Goal: Information Seeking & Learning: Learn about a topic

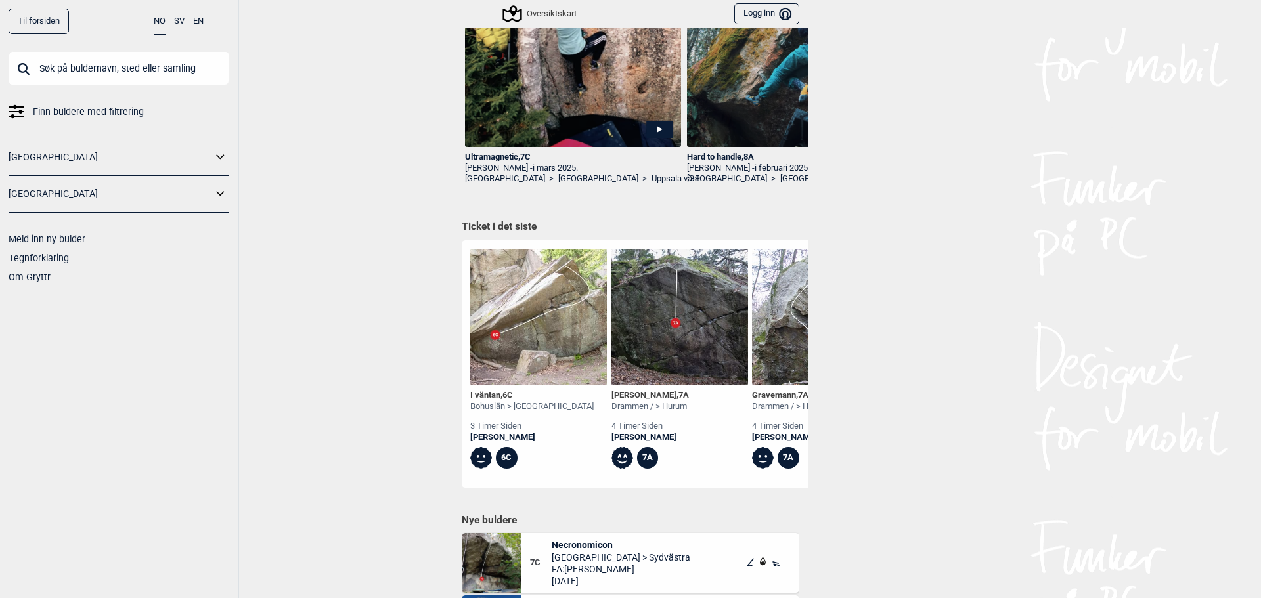
scroll to position [394, 0]
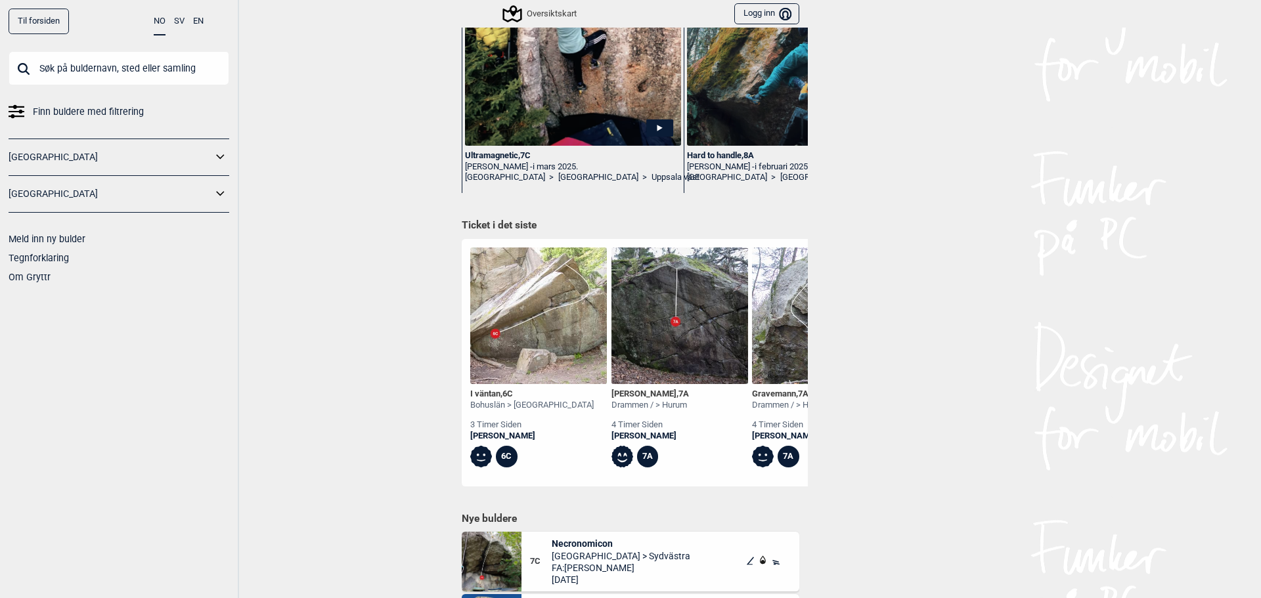
click at [123, 112] on span "Finn buldere med filtrering" at bounding box center [88, 111] width 111 height 19
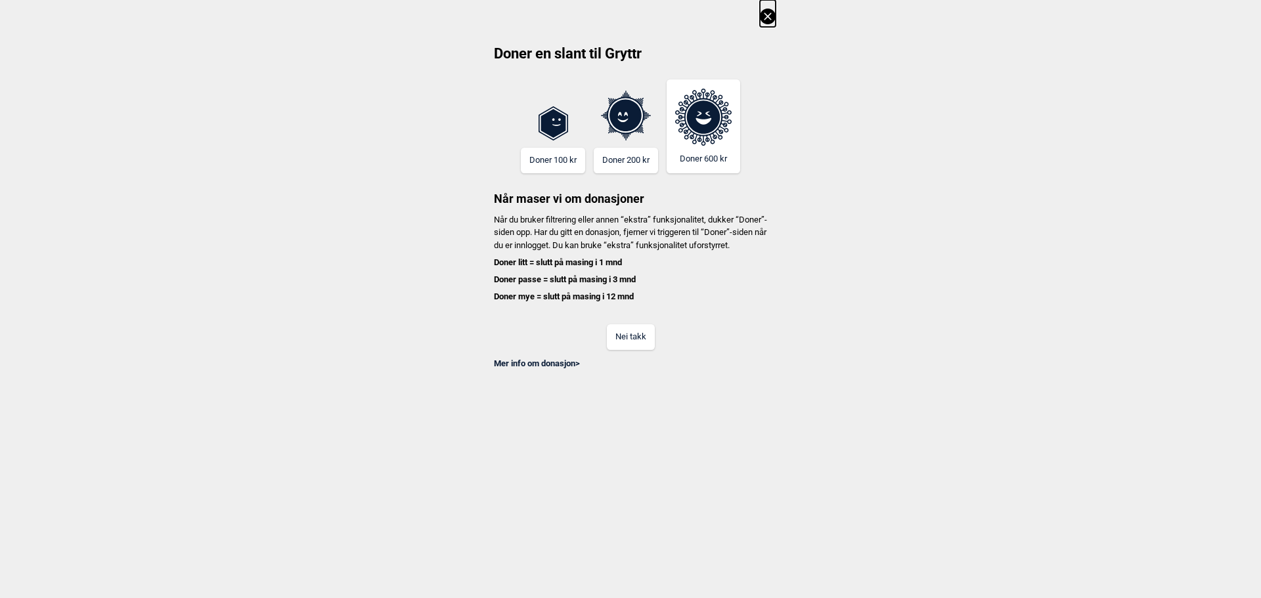
click at [621, 350] on button "Nei takk" at bounding box center [631, 337] width 48 height 26
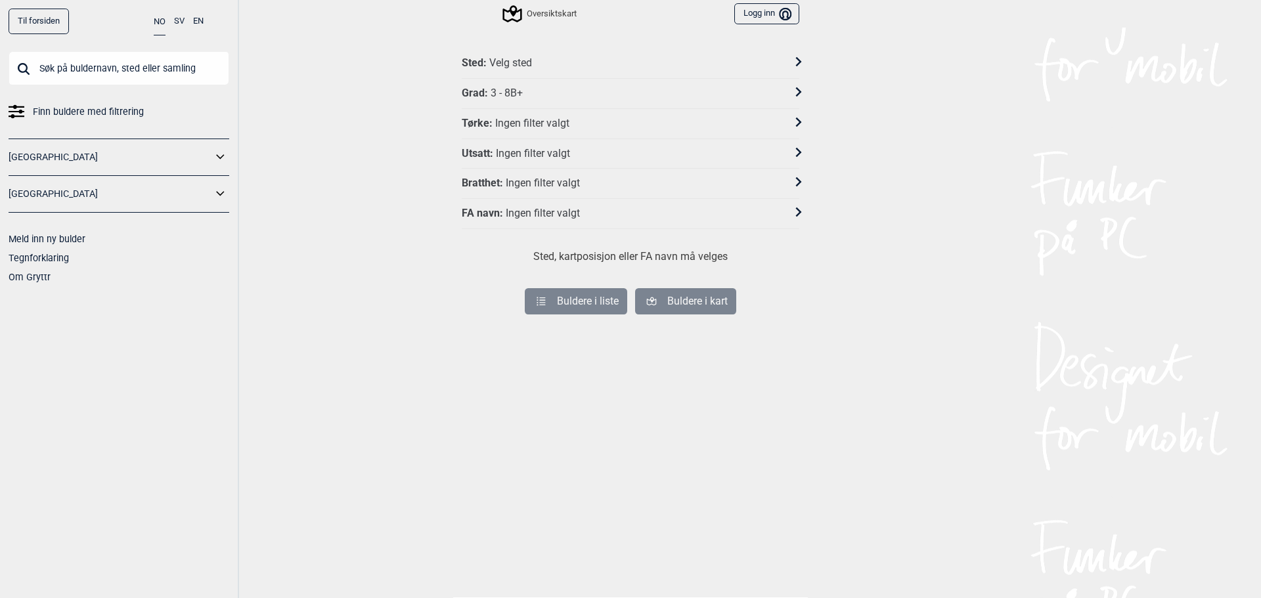
click at [555, 64] on div "Sted : Velg sted" at bounding box center [622, 63] width 320 height 14
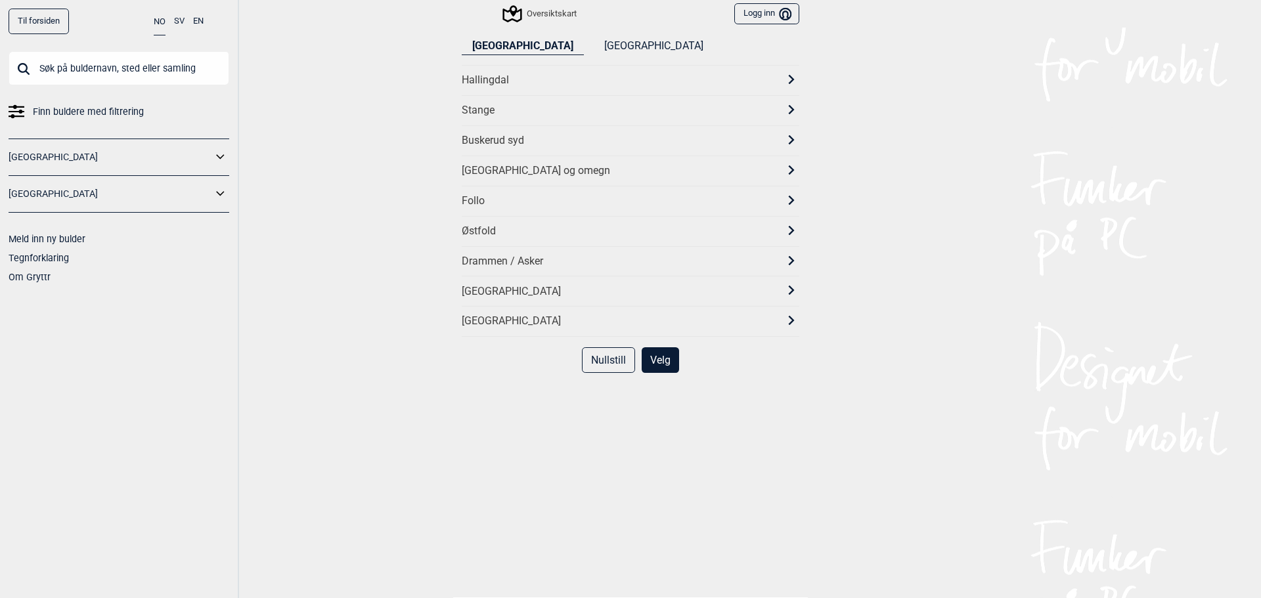
click at [510, 166] on div "[GEOGRAPHIC_DATA] og omegn" at bounding box center [619, 171] width 314 height 14
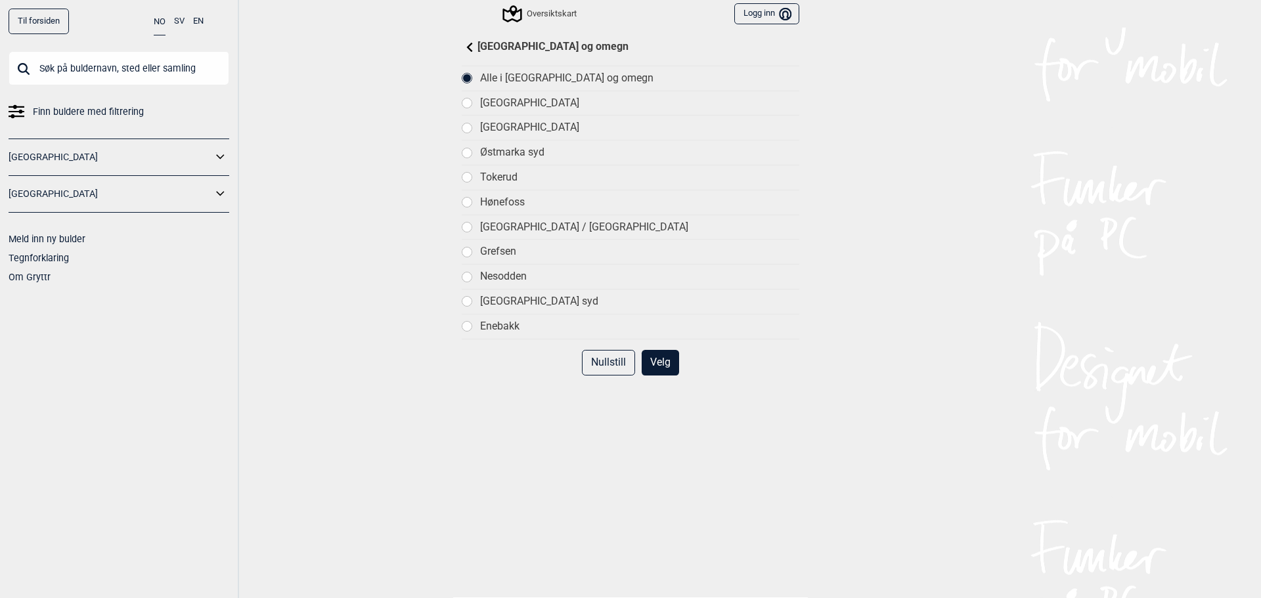
click at [533, 125] on div "[GEOGRAPHIC_DATA]" at bounding box center [639, 128] width 319 height 14
click at [662, 358] on button "Velg" at bounding box center [659, 363] width 37 height 26
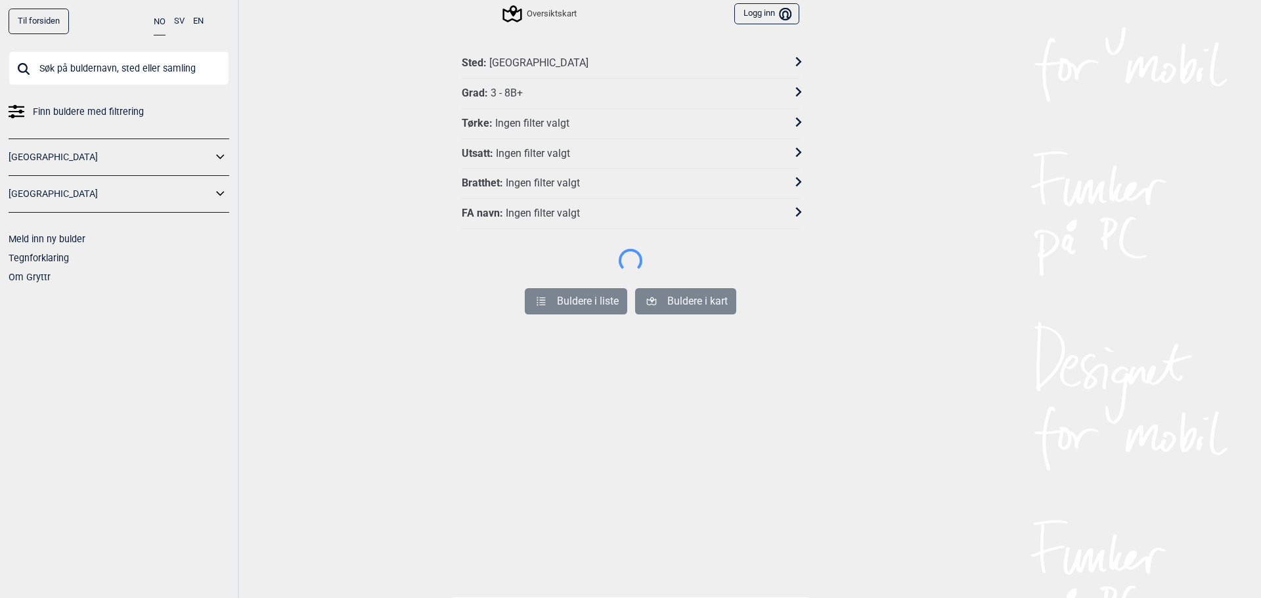
click at [611, 94] on div "Grad : 3 - 8B+" at bounding box center [622, 94] width 320 height 14
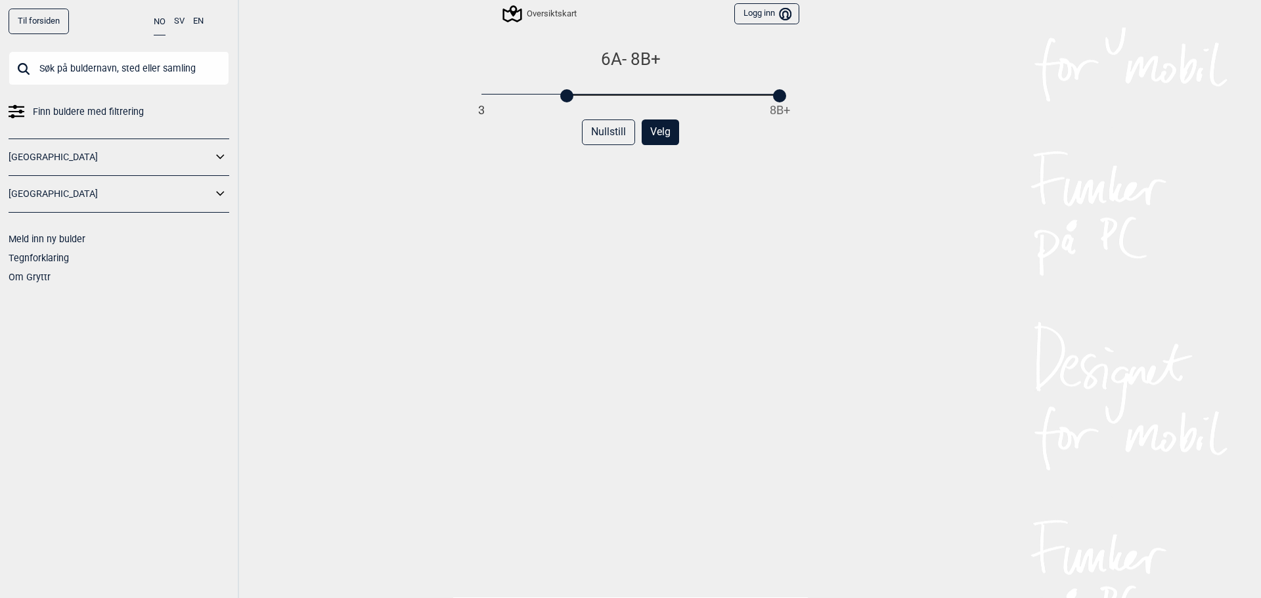
drag, startPoint x: 472, startPoint y: 95, endPoint x: 562, endPoint y: 100, distance: 90.1
click at [562, 100] on div at bounding box center [566, 95] width 13 height 13
drag, startPoint x: 774, startPoint y: 100, endPoint x: 700, endPoint y: 101, distance: 74.2
click at [702, 101] on div at bounding box center [708, 95] width 13 height 13
click at [667, 129] on button "Velg" at bounding box center [659, 132] width 37 height 26
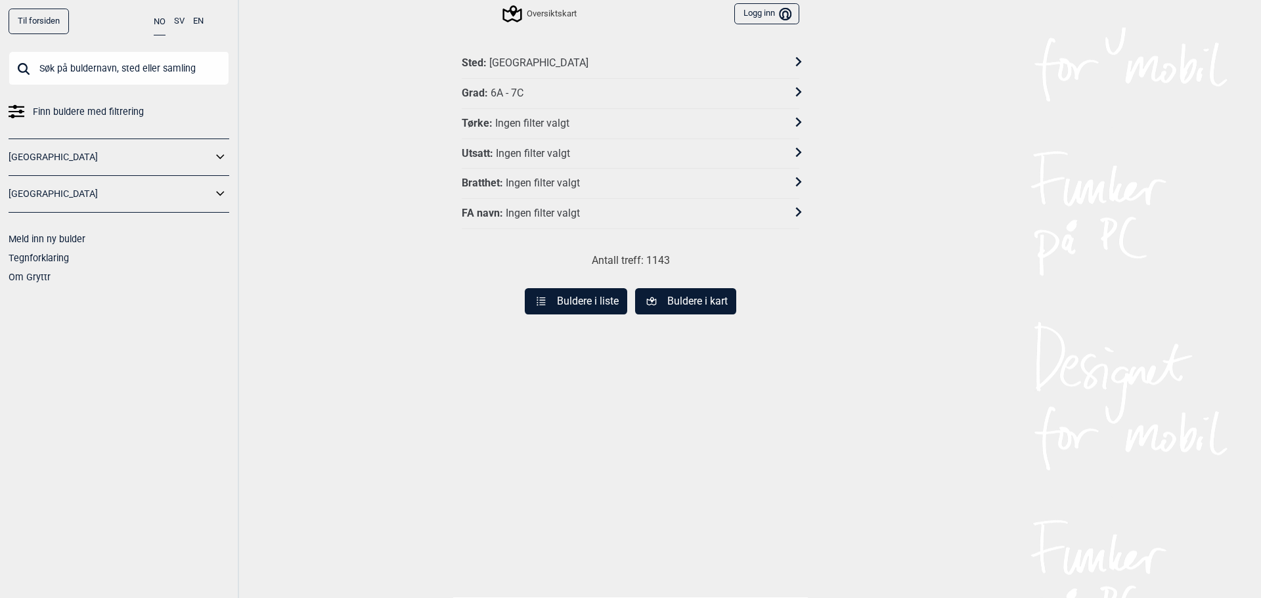
click at [691, 293] on button "Buldere i kart" at bounding box center [685, 301] width 101 height 26
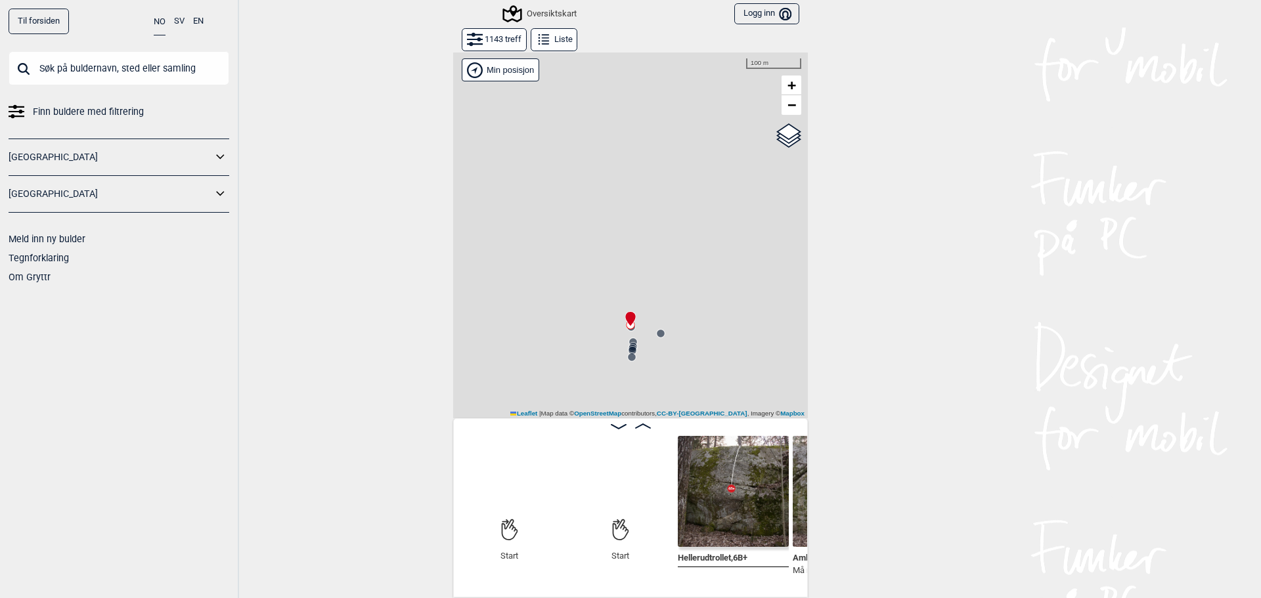
scroll to position [0, 101]
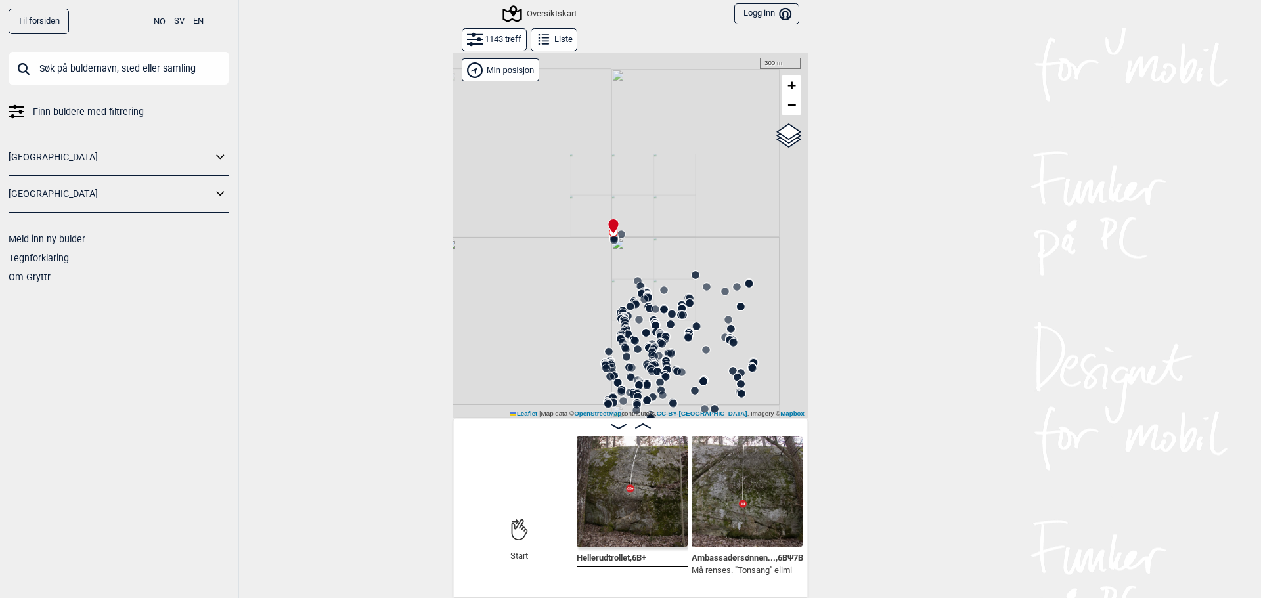
drag, startPoint x: 662, startPoint y: 326, endPoint x: 679, endPoint y: 188, distance: 138.9
click at [679, 188] on div "Gol [GEOGRAPHIC_DATA] Kolomoen [GEOGRAPHIC_DATA] [GEOGRAPHIC_DATA][PERSON_NAME]…" at bounding box center [630, 235] width 355 height 366
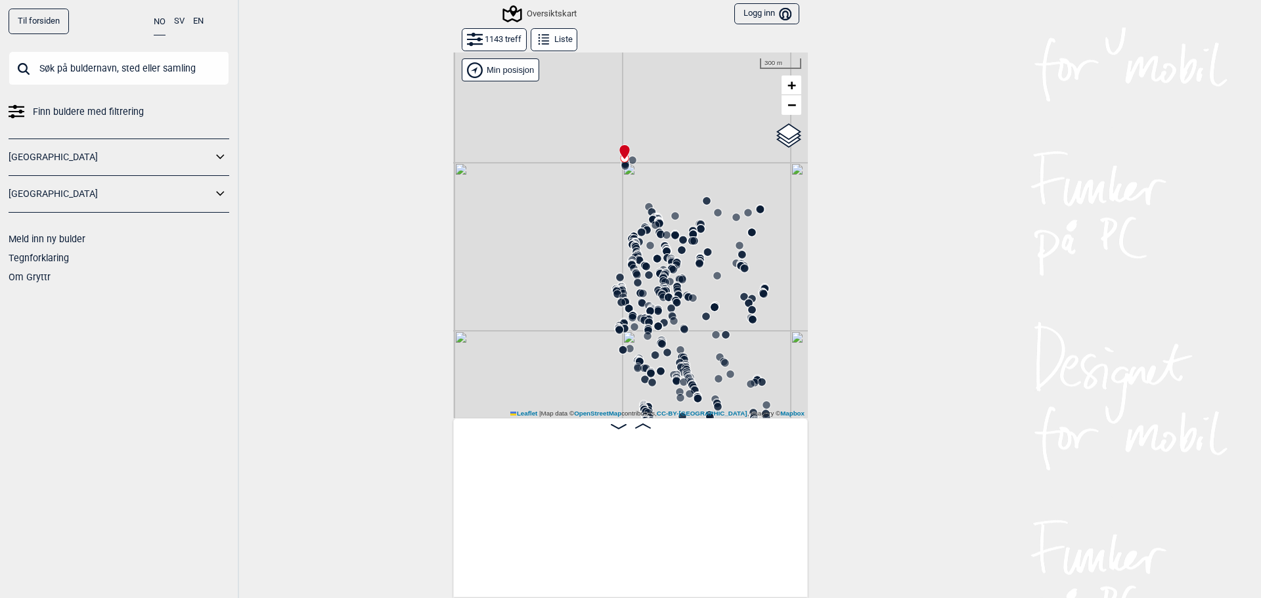
scroll to position [0, 0]
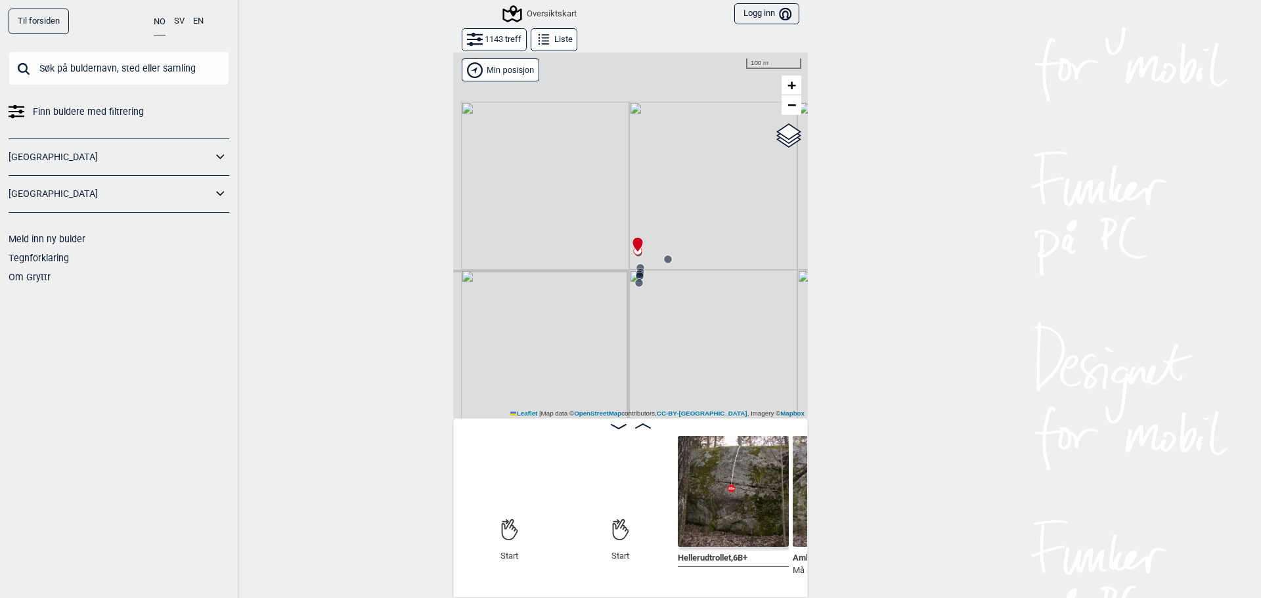
drag, startPoint x: 638, startPoint y: 143, endPoint x: 676, endPoint y: 223, distance: 89.0
click at [676, 223] on div "Gol [GEOGRAPHIC_DATA] Kolomoen [GEOGRAPHIC_DATA] [GEOGRAPHIC_DATA][PERSON_NAME]…" at bounding box center [630, 235] width 355 height 366
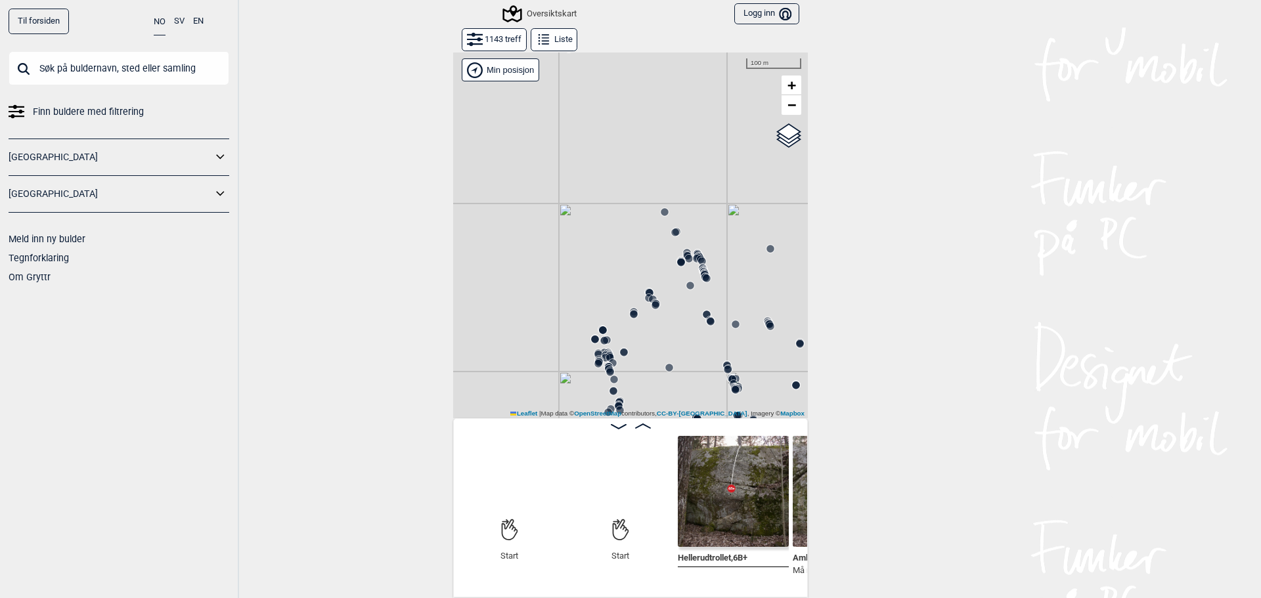
drag, startPoint x: 691, startPoint y: 325, endPoint x: 617, endPoint y: 81, distance: 255.3
click at [617, 81] on div "Gol [GEOGRAPHIC_DATA] Kolomoen [GEOGRAPHIC_DATA] [GEOGRAPHIC_DATA][PERSON_NAME]…" at bounding box center [630, 235] width 355 height 366
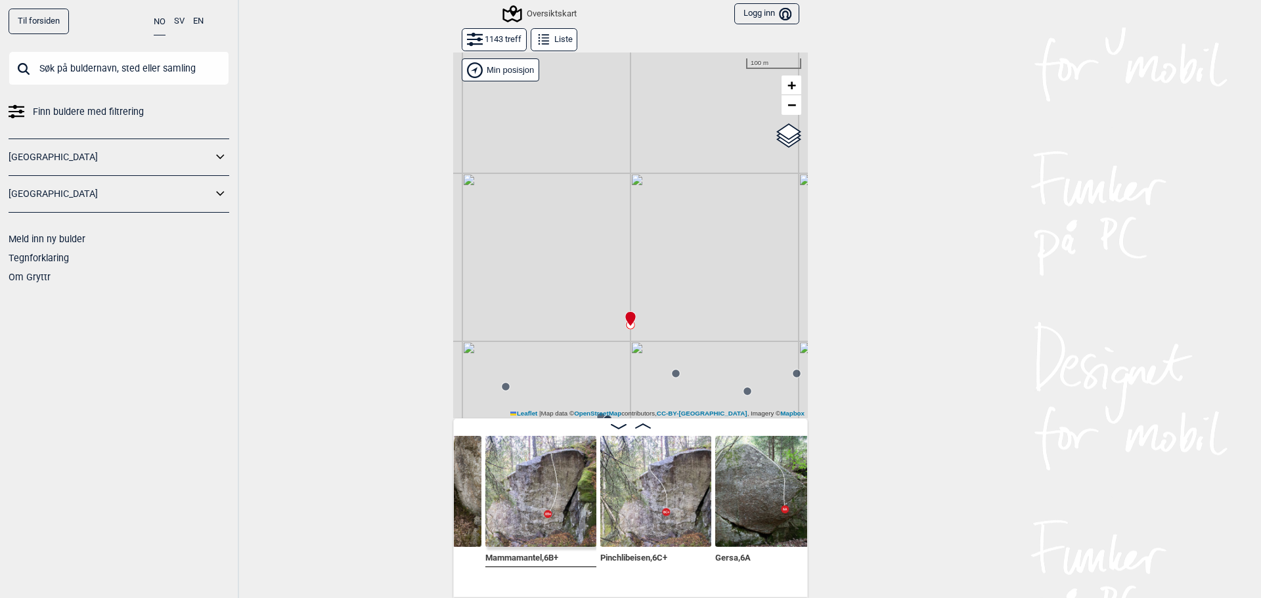
scroll to position [0, 1138]
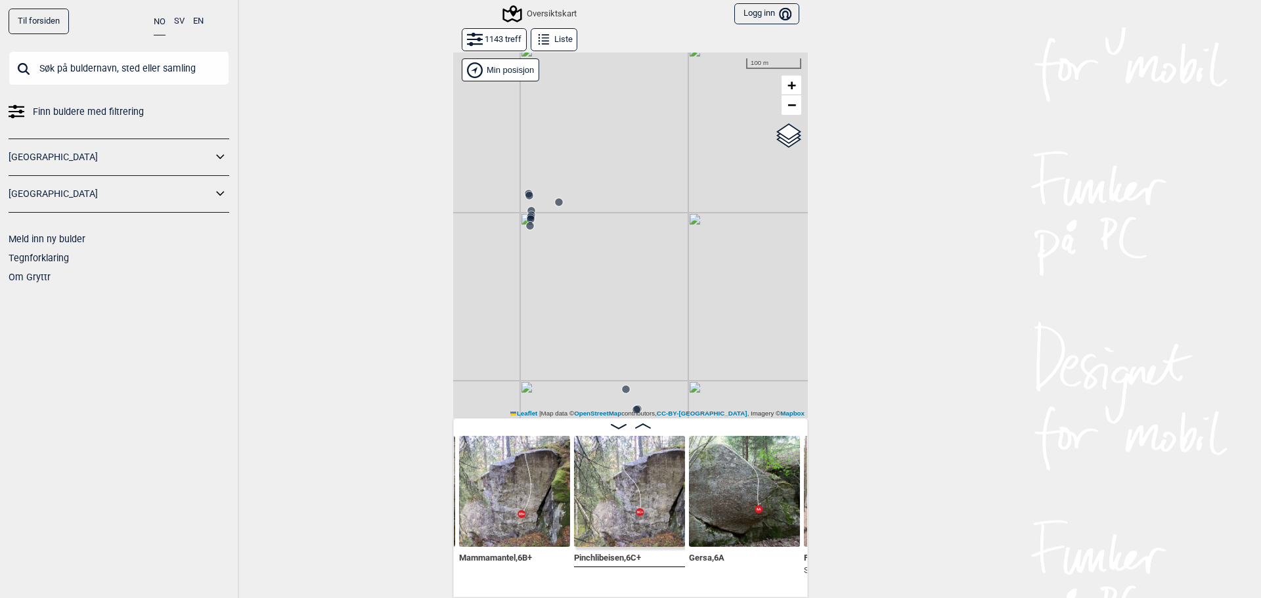
drag, startPoint x: 560, startPoint y: 309, endPoint x: 769, endPoint y: 398, distance: 227.1
click at [769, 398] on div "Gol [GEOGRAPHIC_DATA] Kolomoen [GEOGRAPHIC_DATA] [GEOGRAPHIC_DATA][PERSON_NAME]…" at bounding box center [630, 235] width 355 height 366
drag, startPoint x: 653, startPoint y: 257, endPoint x: 686, endPoint y: 295, distance: 50.3
click at [686, 295] on div "Gol [GEOGRAPHIC_DATA] Kolomoen [GEOGRAPHIC_DATA] [GEOGRAPHIC_DATA][PERSON_NAME]…" at bounding box center [630, 235] width 355 height 366
drag, startPoint x: 619, startPoint y: 328, endPoint x: 565, endPoint y: 178, distance: 159.1
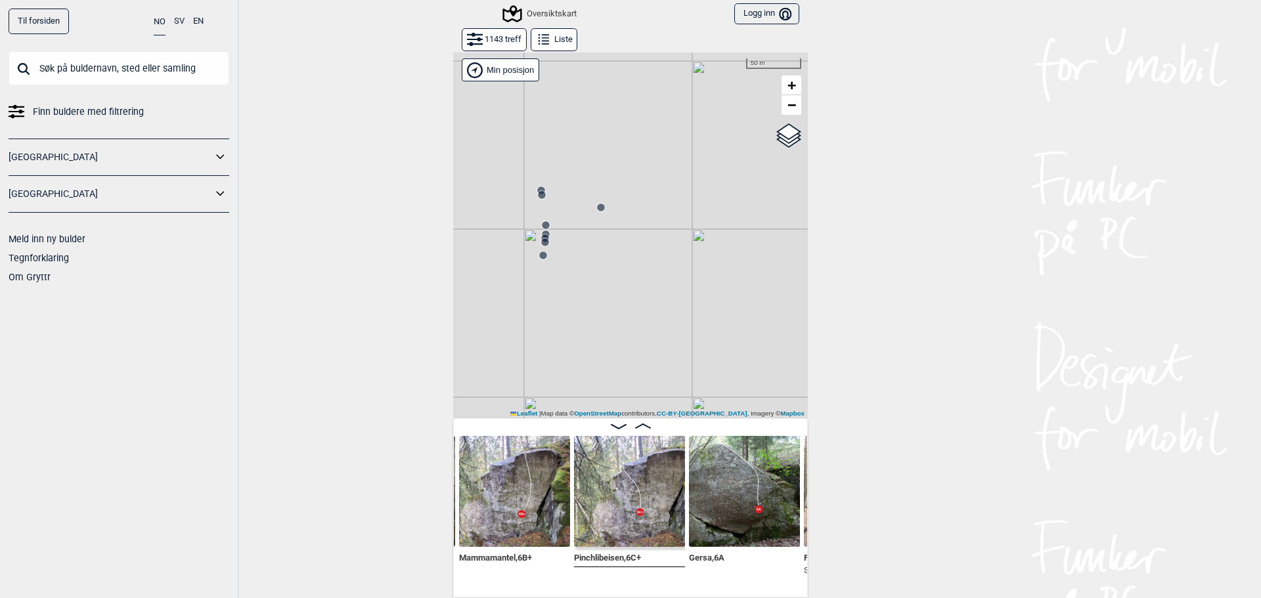
click at [566, 179] on div "Gol [GEOGRAPHIC_DATA] Kolomoen [GEOGRAPHIC_DATA] [GEOGRAPHIC_DATA][PERSON_NAME]…" at bounding box center [630, 235] width 355 height 366
drag, startPoint x: 605, startPoint y: 307, endPoint x: 571, endPoint y: 237, distance: 77.8
click at [571, 237] on div "Gol [GEOGRAPHIC_DATA] Kolomoen [GEOGRAPHIC_DATA] [GEOGRAPHIC_DATA][PERSON_NAME]…" at bounding box center [630, 235] width 355 height 366
drag, startPoint x: 617, startPoint y: 302, endPoint x: 573, endPoint y: 236, distance: 78.7
click at [573, 236] on div "Gol [GEOGRAPHIC_DATA] Kolomoen [GEOGRAPHIC_DATA] [GEOGRAPHIC_DATA][PERSON_NAME]…" at bounding box center [630, 235] width 355 height 366
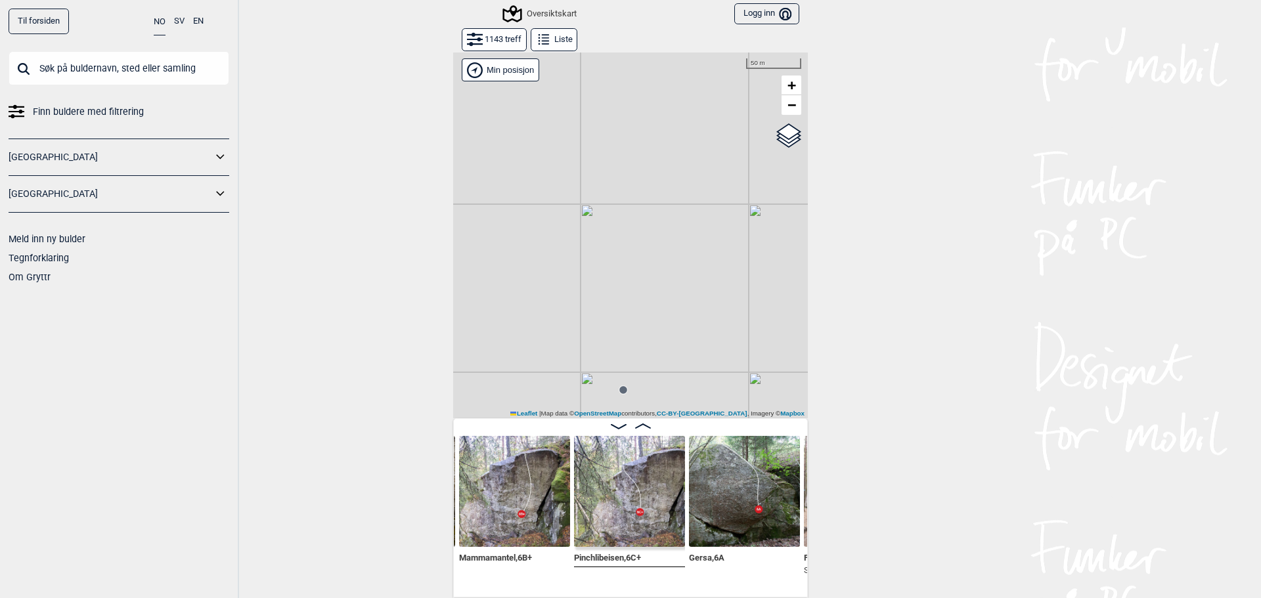
drag, startPoint x: 627, startPoint y: 313, endPoint x: 568, endPoint y: 238, distance: 95.4
click at [568, 238] on div "Gol [GEOGRAPHIC_DATA] Kolomoen [GEOGRAPHIC_DATA] [GEOGRAPHIC_DATA][PERSON_NAME]…" at bounding box center [630, 235] width 355 height 366
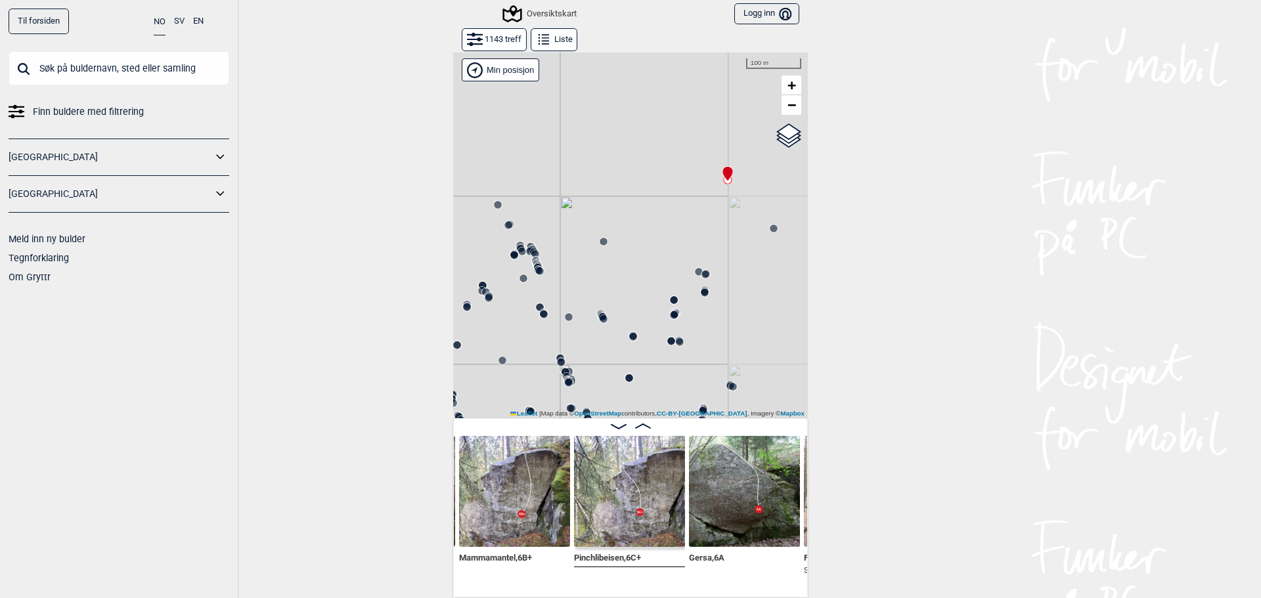
drag, startPoint x: 611, startPoint y: 282, endPoint x: 534, endPoint y: 217, distance: 100.6
click at [534, 217] on div "Gol [GEOGRAPHIC_DATA] Kolomoen [GEOGRAPHIC_DATA] [GEOGRAPHIC_DATA][PERSON_NAME]…" at bounding box center [630, 235] width 355 height 366
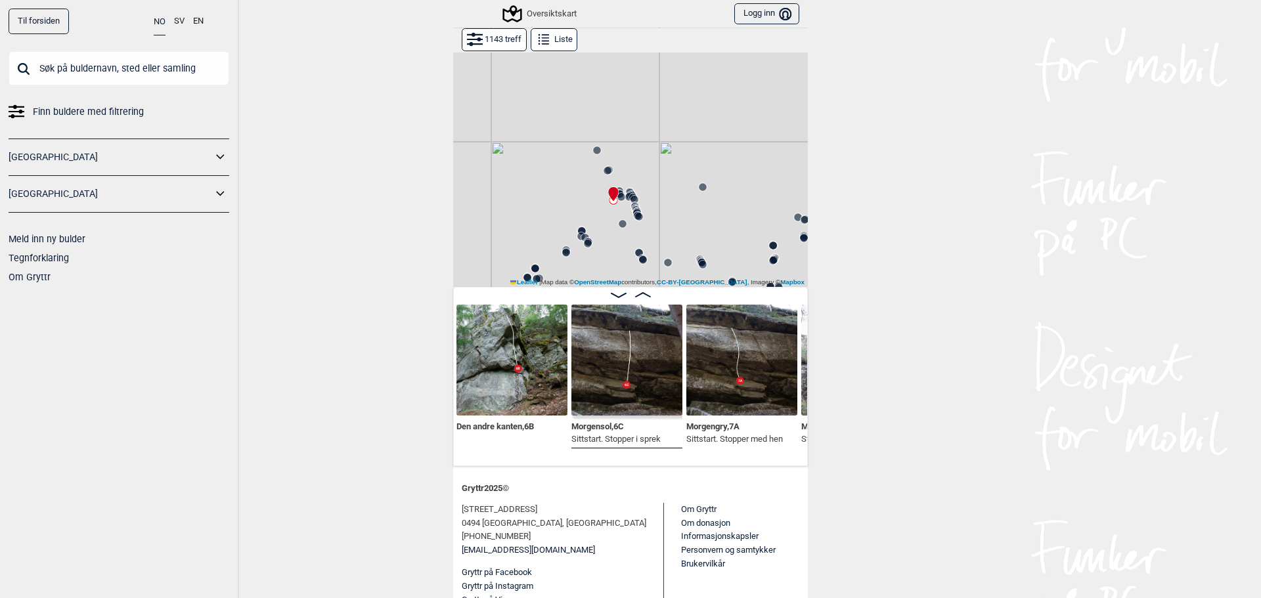
scroll to position [0, 4543]
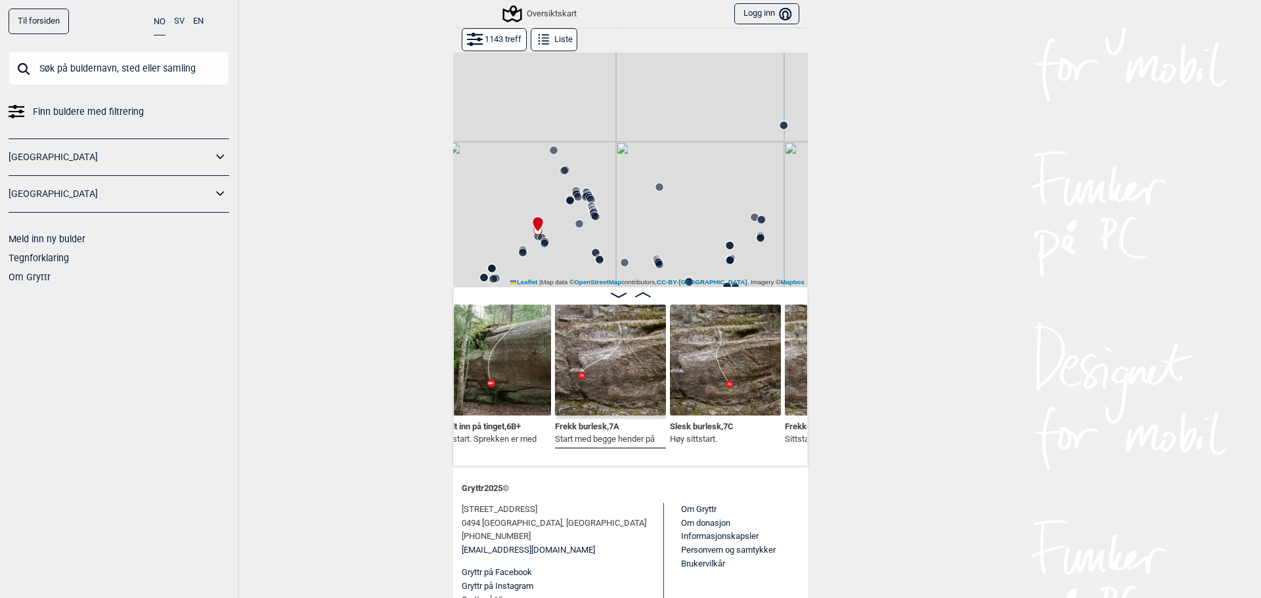
scroll to position [0, 7273]
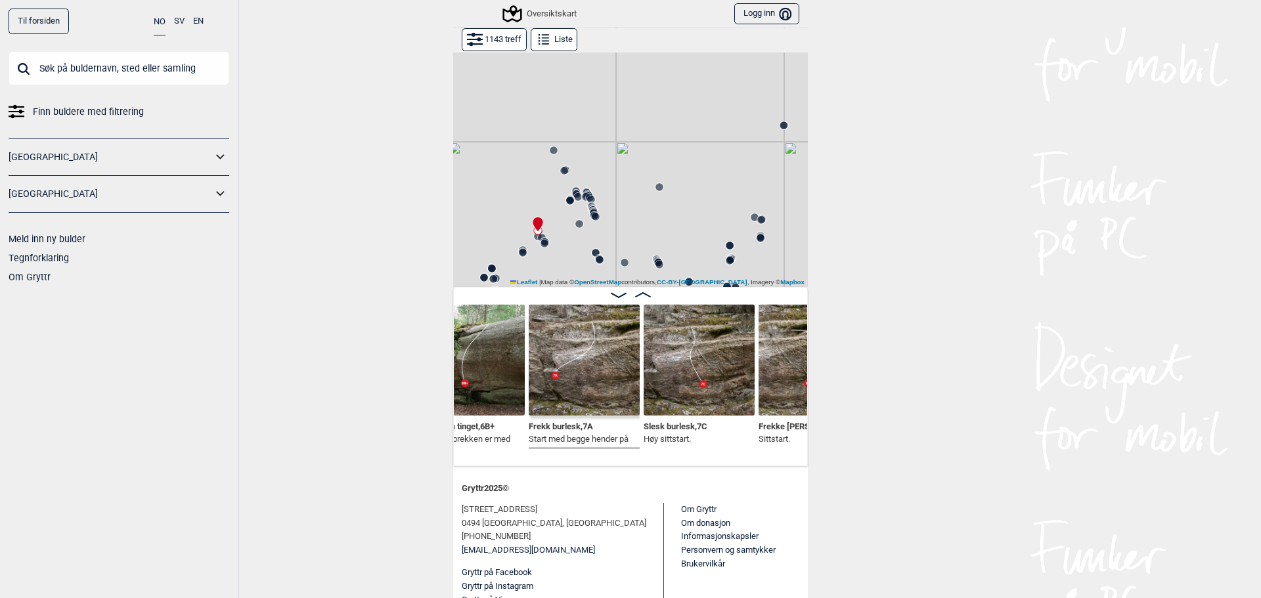
drag, startPoint x: 682, startPoint y: 424, endPoint x: 870, endPoint y: 484, distance: 197.7
click at [870, 484] on div "Til forsiden NO SV EN Finn buldere med filtrering [GEOGRAPHIC_DATA] [GEOGRAPHIC…" at bounding box center [630, 299] width 1261 height 598
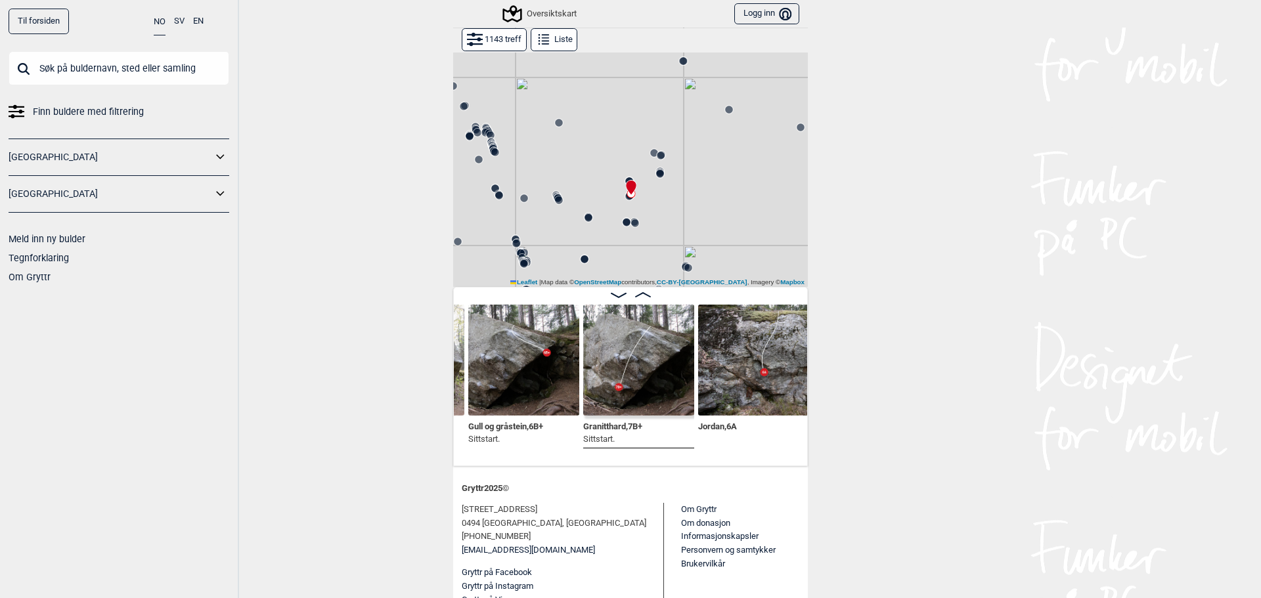
scroll to position [0, 10232]
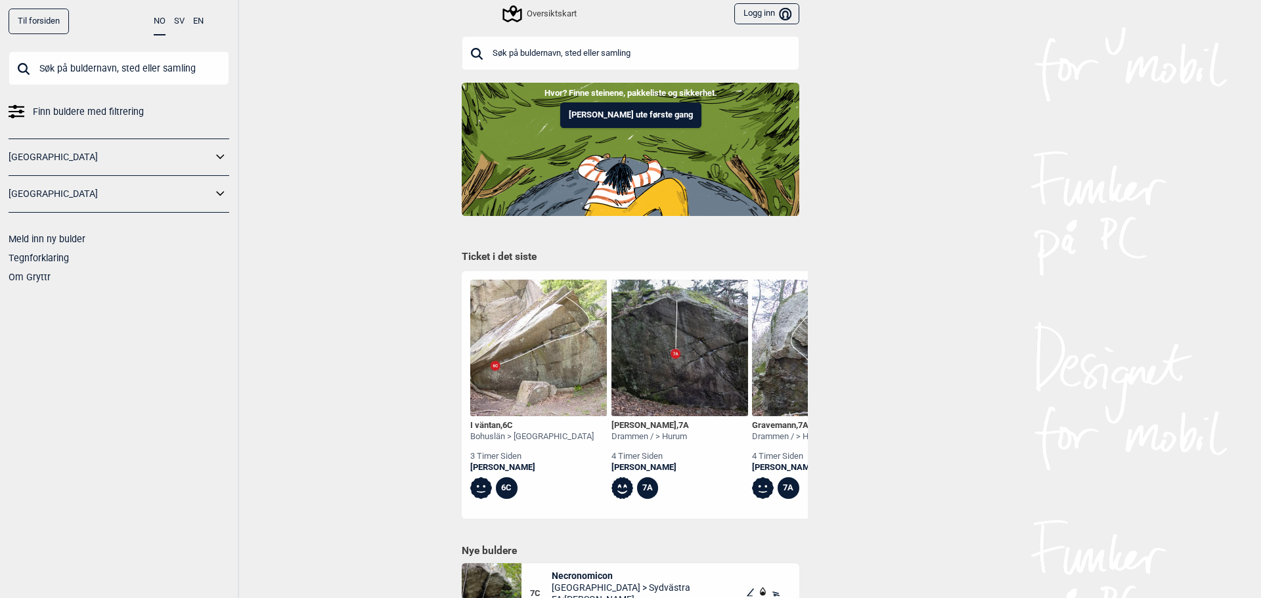
click at [636, 49] on input "text" at bounding box center [630, 53] width 337 height 34
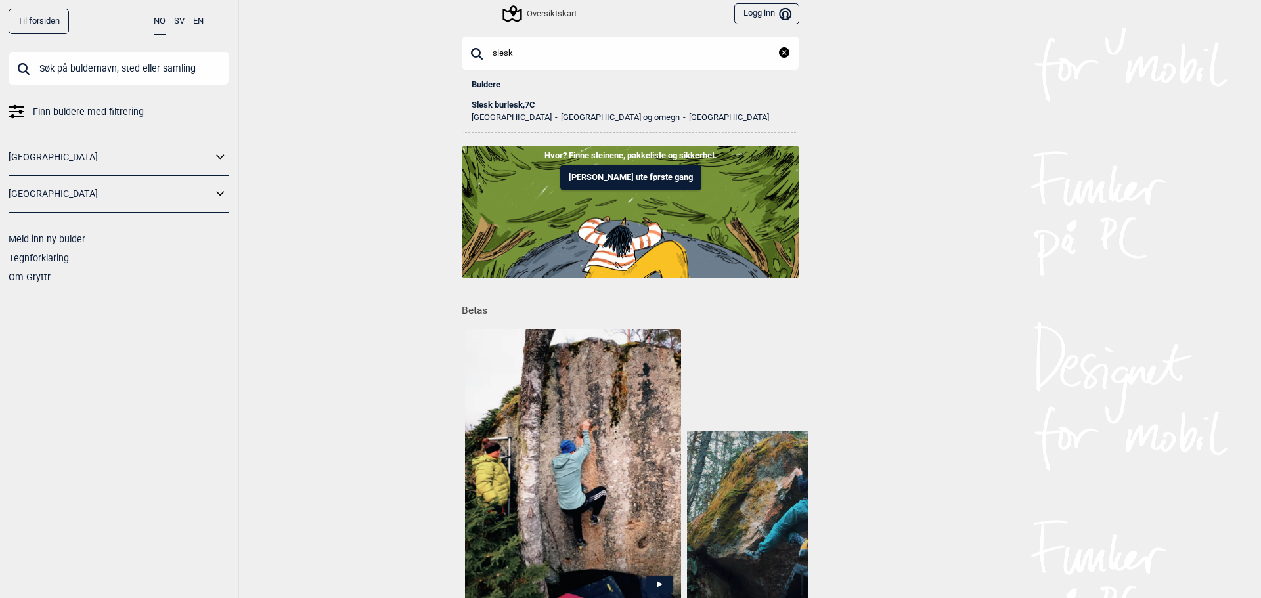
type input "slesk"
click at [495, 104] on div "Slesk burlesk , 7C" at bounding box center [630, 104] width 318 height 9
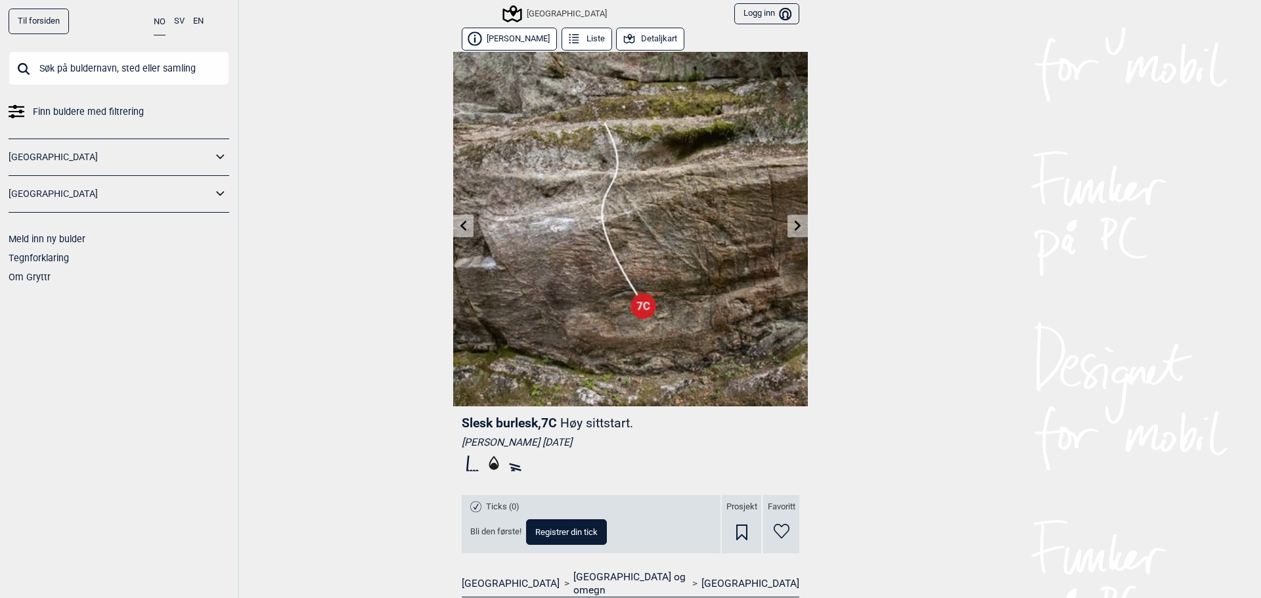
click at [464, 221] on icon at bounding box center [463, 225] width 11 height 11
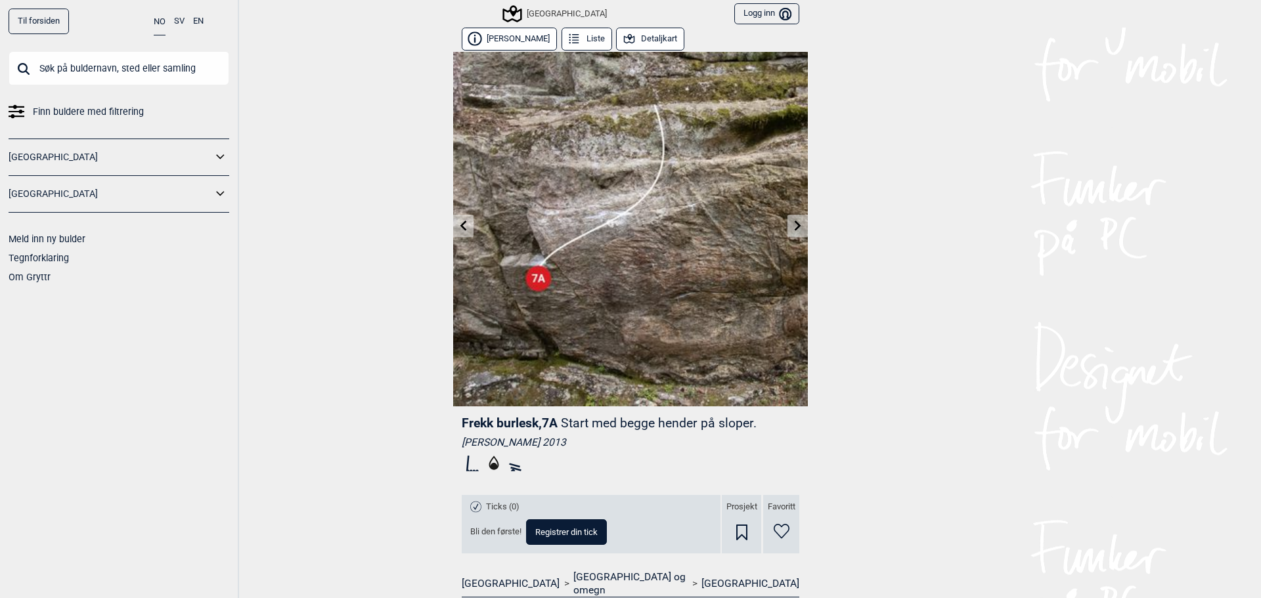
click at [787, 229] on link at bounding box center [797, 226] width 20 height 22
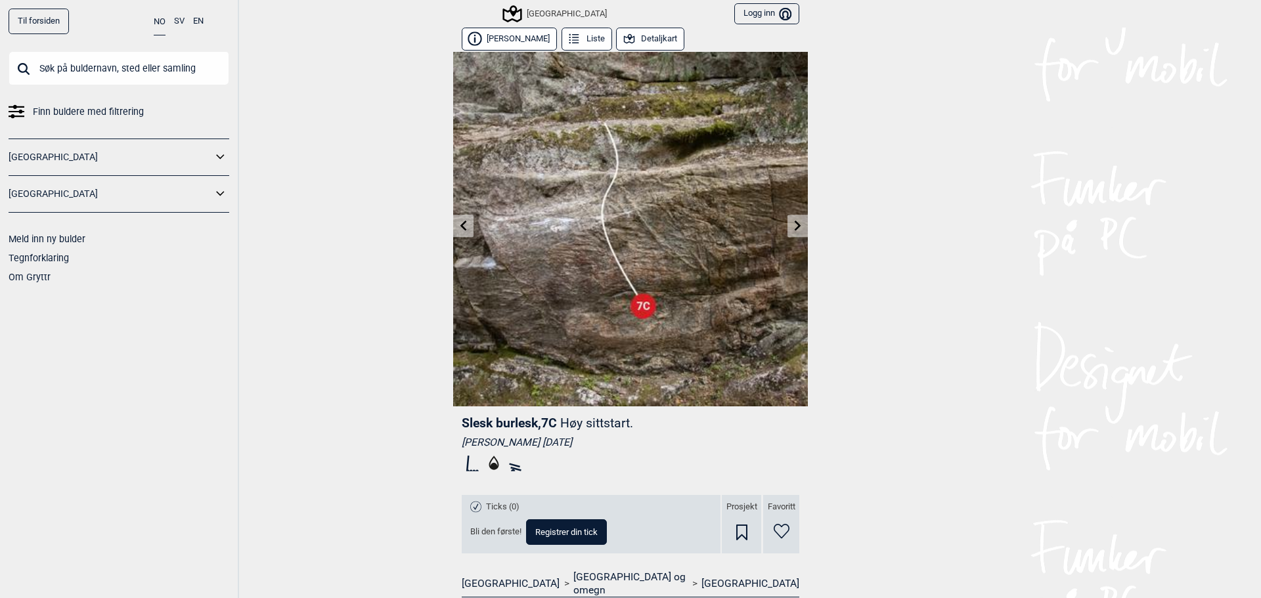
click at [792, 227] on icon at bounding box center [797, 225] width 11 height 11
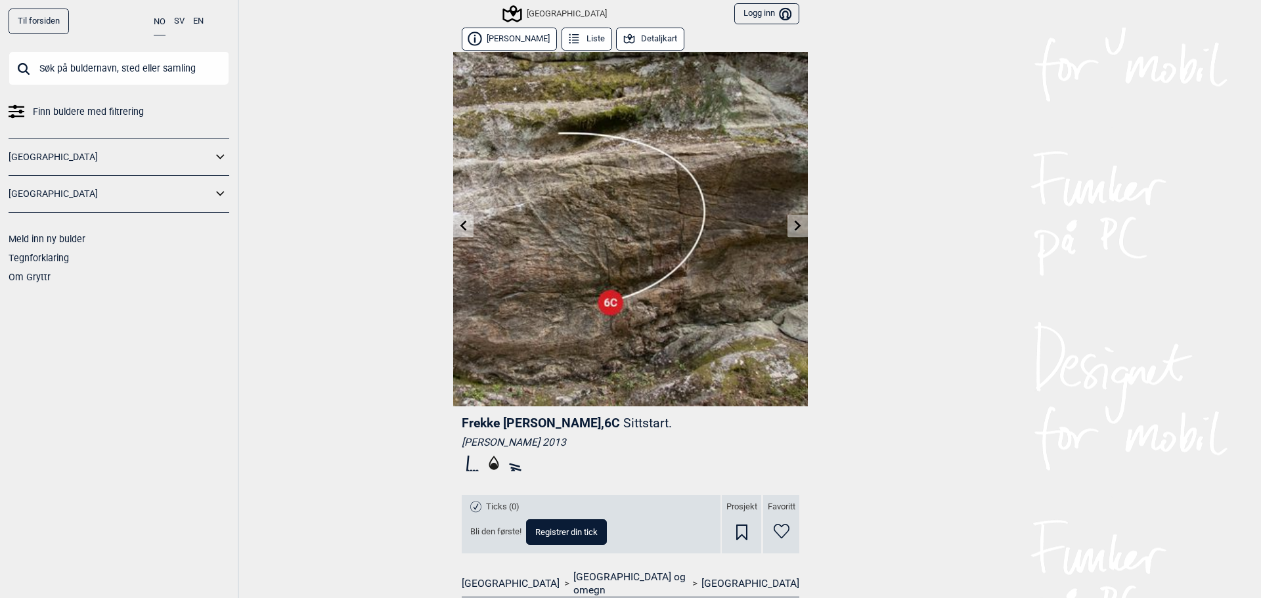
click at [792, 227] on icon at bounding box center [797, 225] width 11 height 11
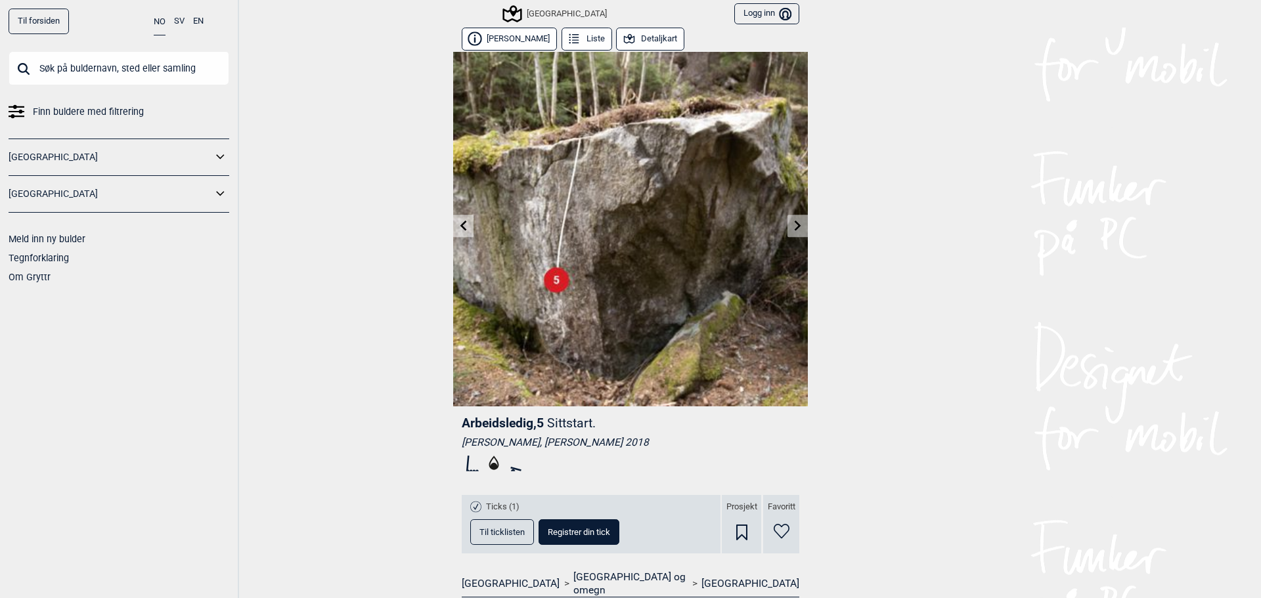
click at [464, 227] on link at bounding box center [463, 226] width 20 height 22
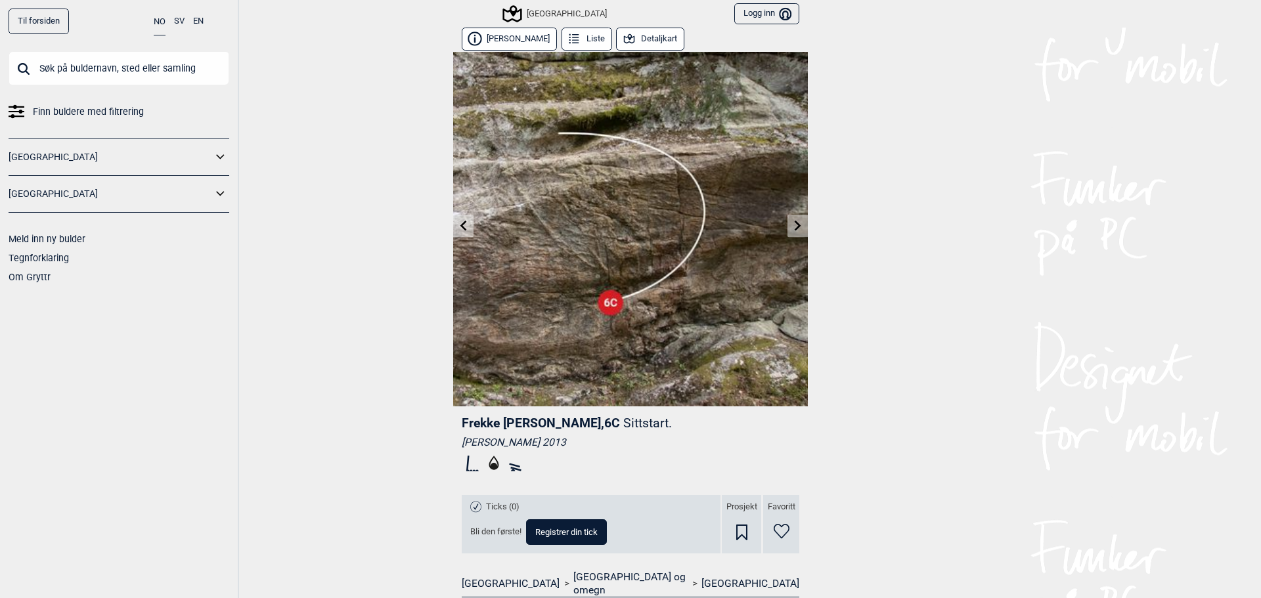
click at [464, 227] on link at bounding box center [463, 226] width 20 height 22
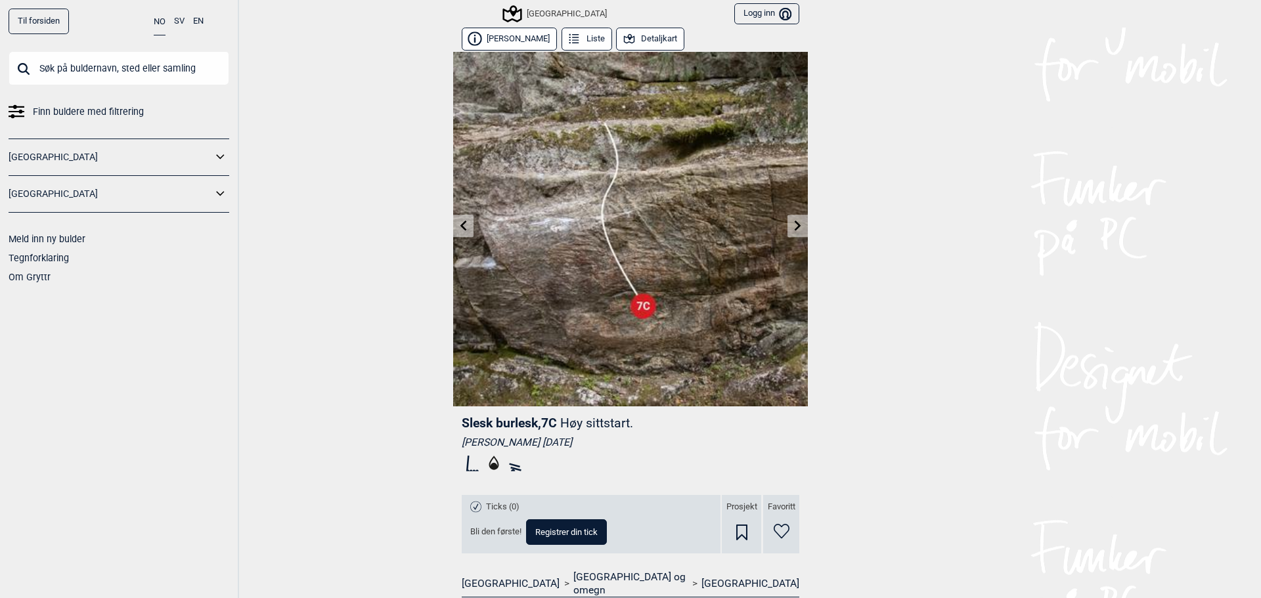
click at [464, 227] on link at bounding box center [463, 226] width 20 height 22
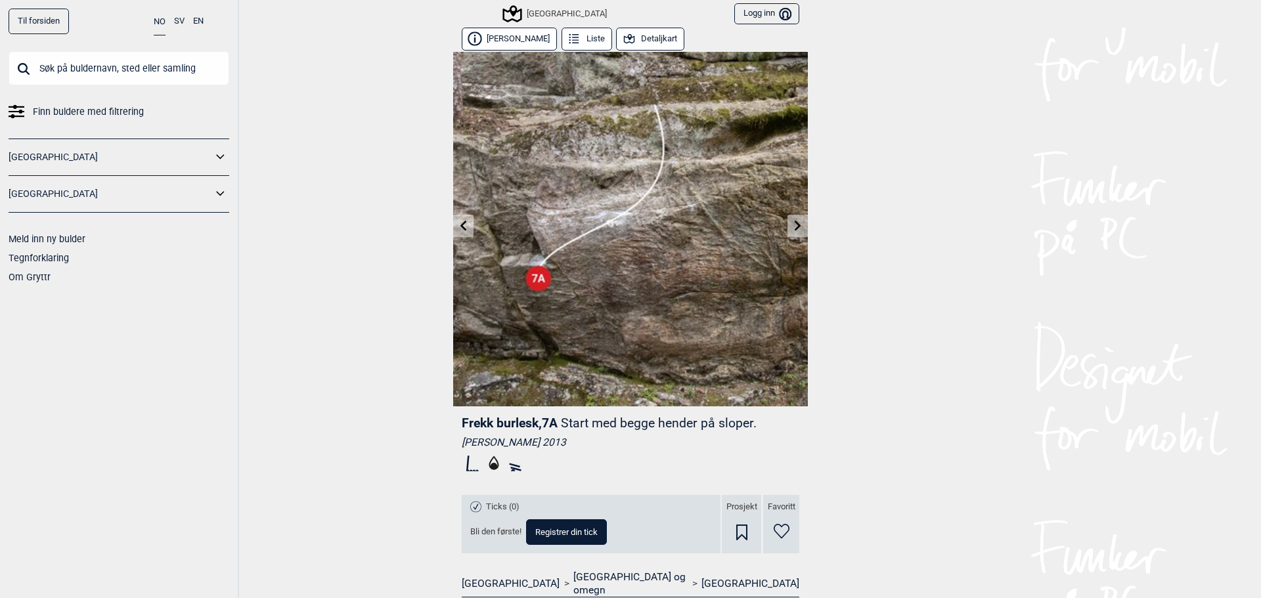
click at [95, 68] on input "text" at bounding box center [119, 68] width 221 height 34
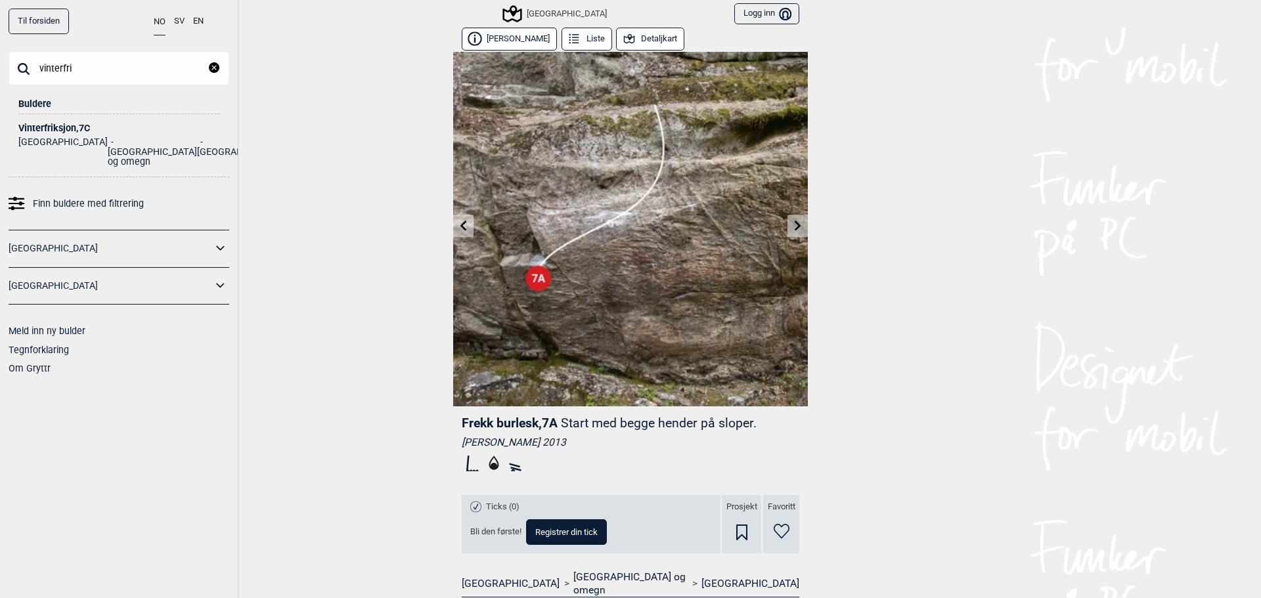
type input "vinterfri"
click at [47, 126] on div "Vinterfriksjon , 7C" at bounding box center [118, 128] width 201 height 10
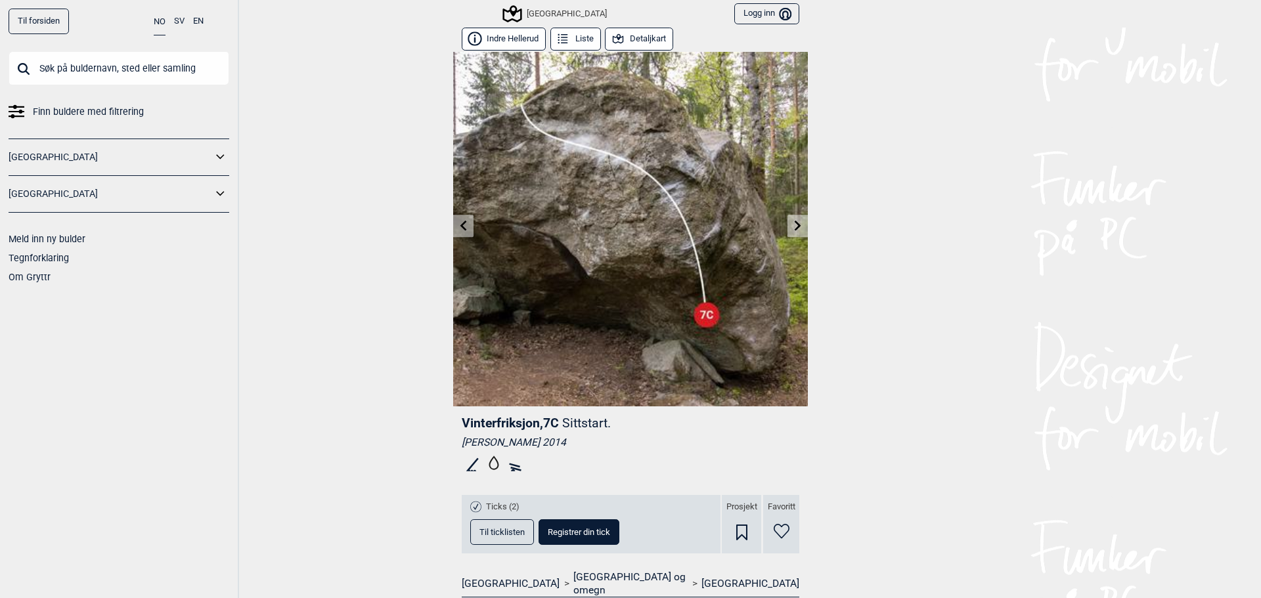
click at [137, 66] on input "text" at bounding box center [119, 68] width 221 height 34
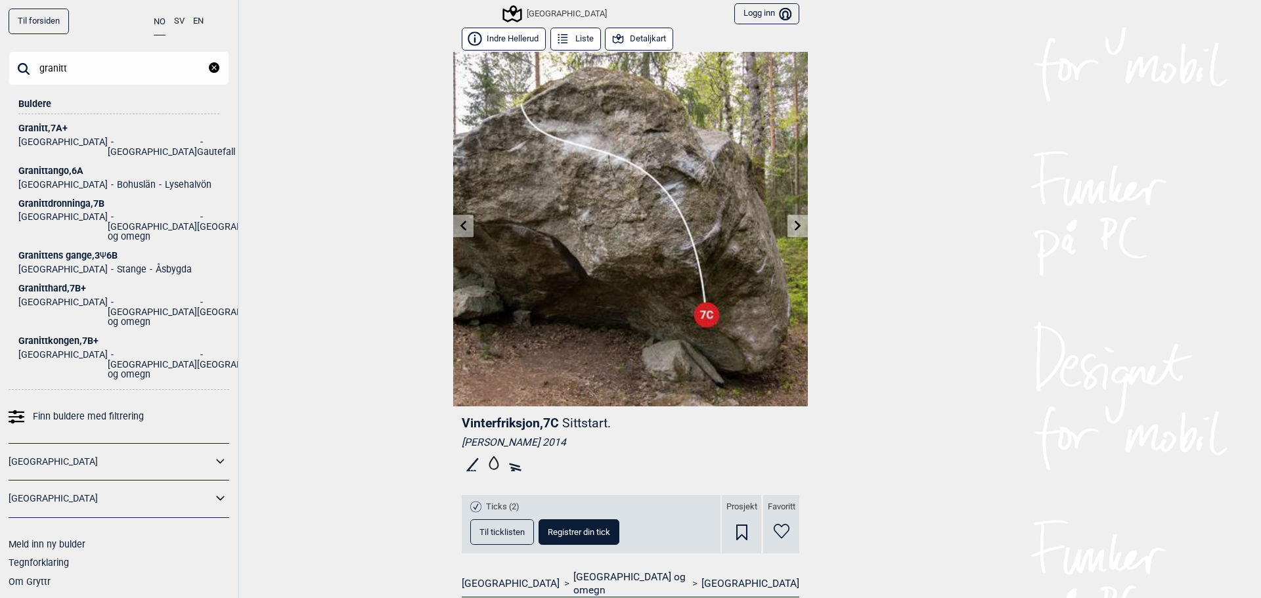
type input "granitt"
click at [51, 284] on div "Granitthard , 7B+" at bounding box center [118, 289] width 201 height 10
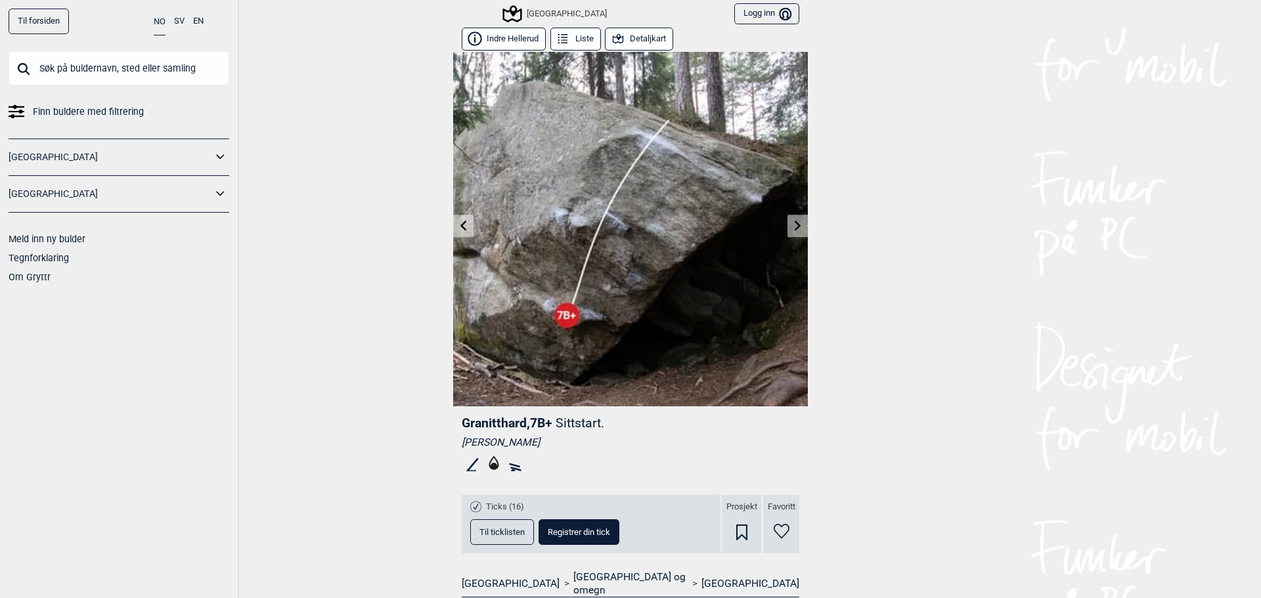
click at [794, 228] on icon at bounding box center [797, 225] width 7 height 11
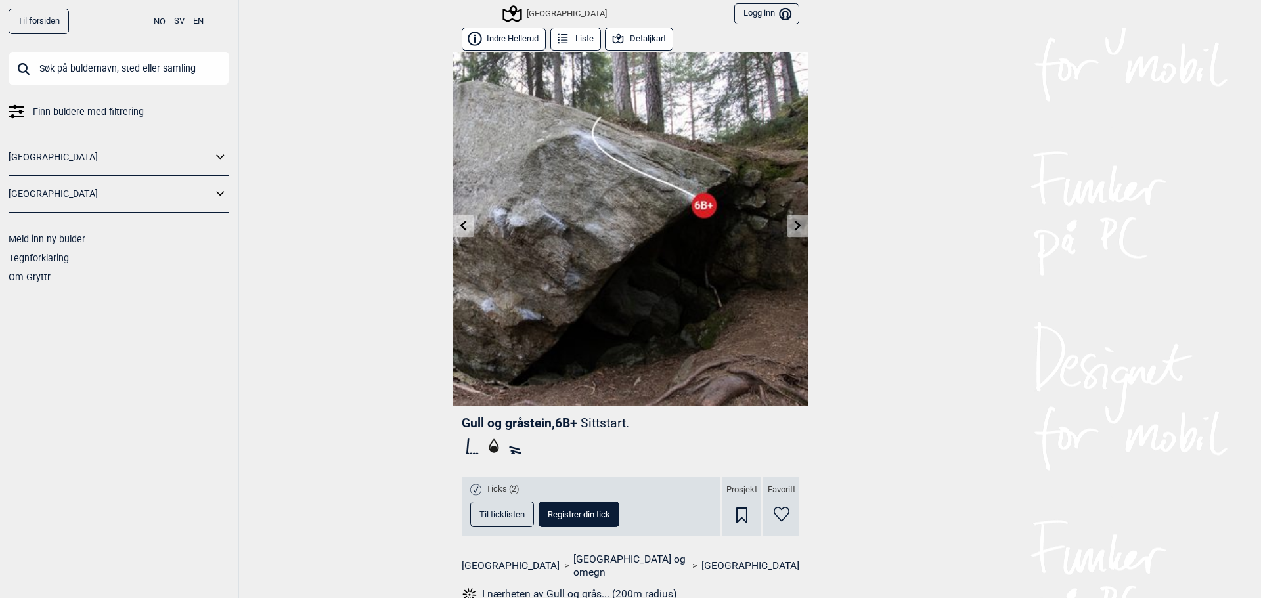
click at [466, 224] on link at bounding box center [463, 226] width 20 height 22
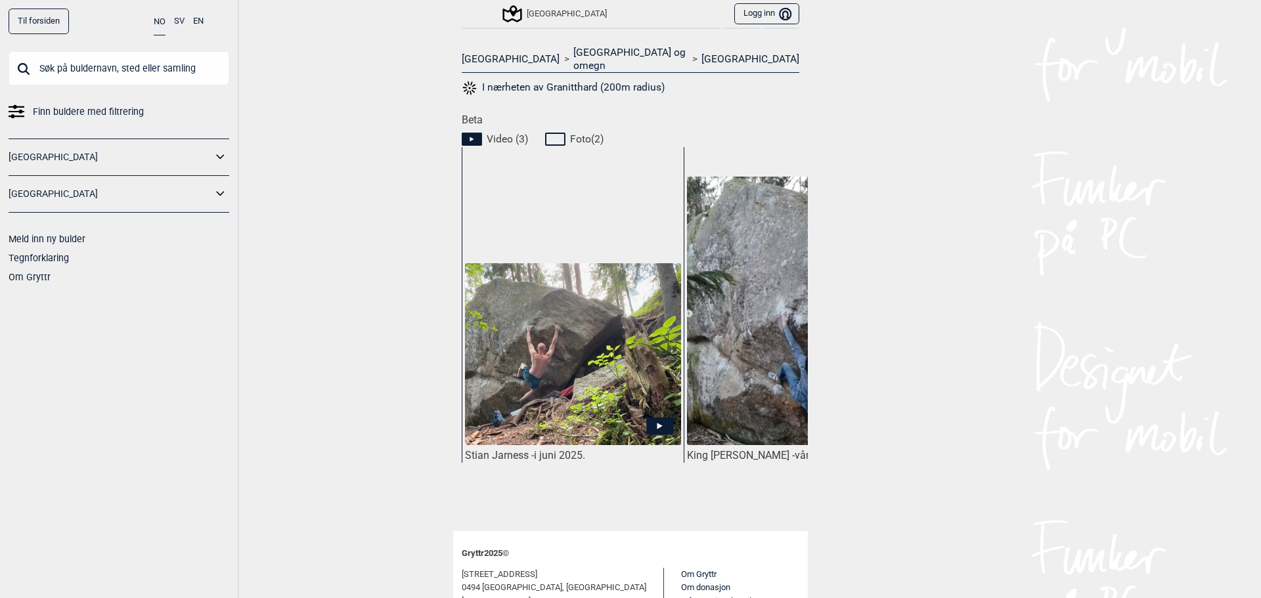
scroll to position [525, 0]
click at [647, 417] on icon at bounding box center [659, 425] width 27 height 17
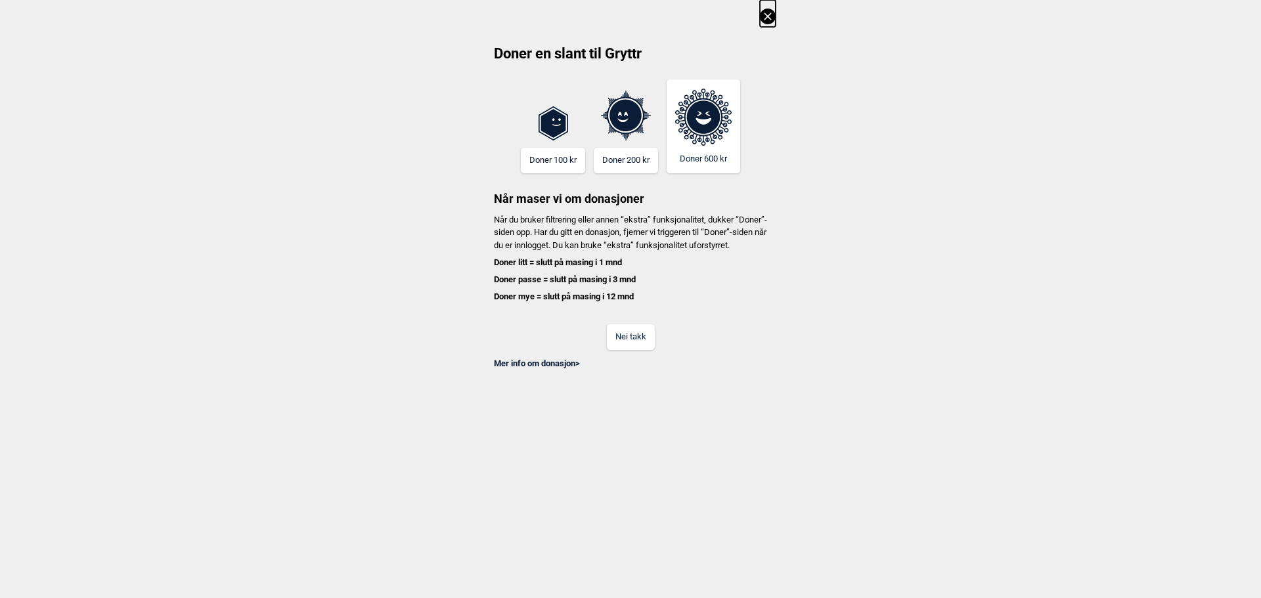
click at [641, 350] on button "Nei takk" at bounding box center [631, 337] width 48 height 26
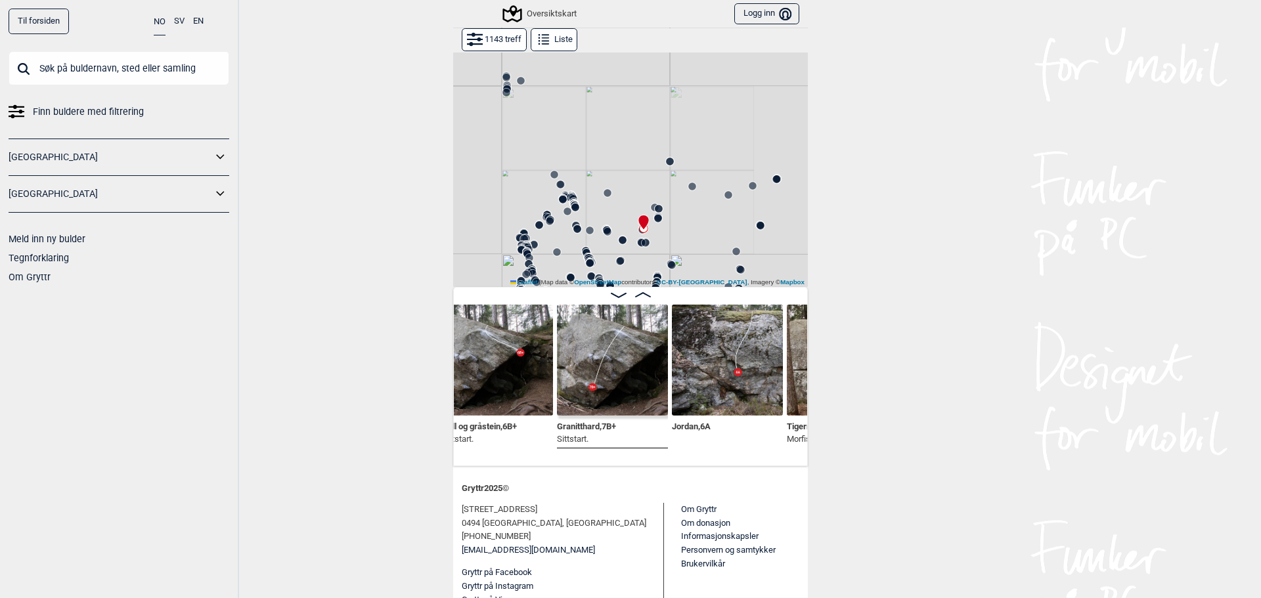
scroll to position [52, 0]
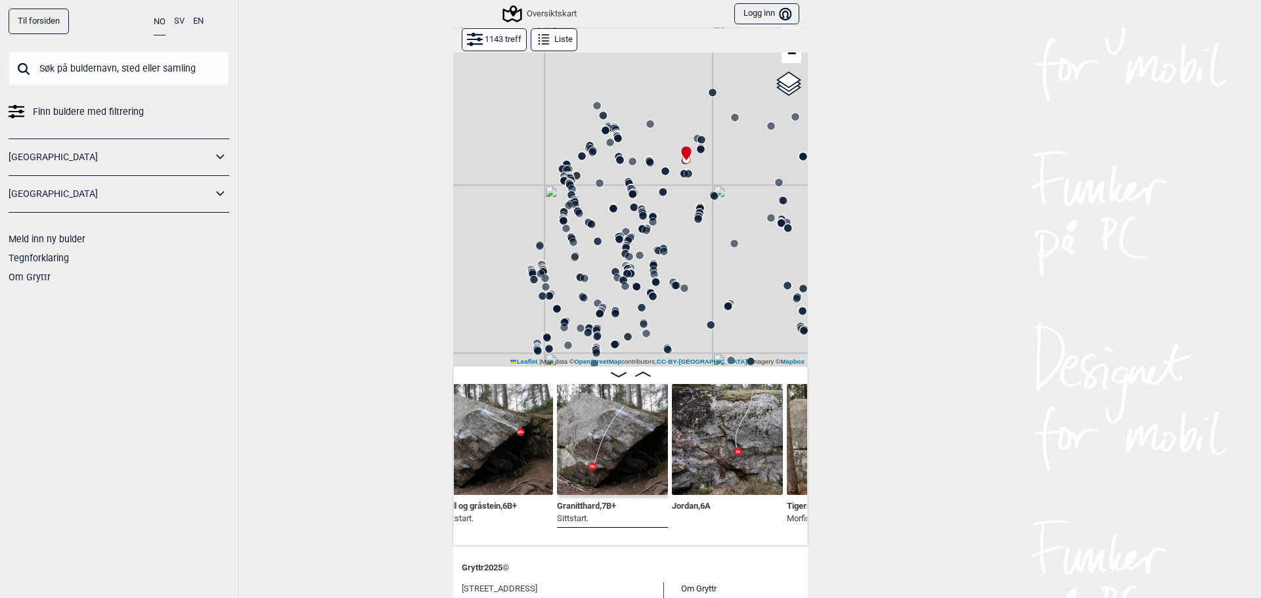
drag, startPoint x: 630, startPoint y: 263, endPoint x: 672, endPoint y: 115, distance: 154.4
click at [672, 115] on div "Gol [GEOGRAPHIC_DATA] Kolomoen [GEOGRAPHIC_DATA] [GEOGRAPHIC_DATA][PERSON_NAME]…" at bounding box center [630, 183] width 355 height 366
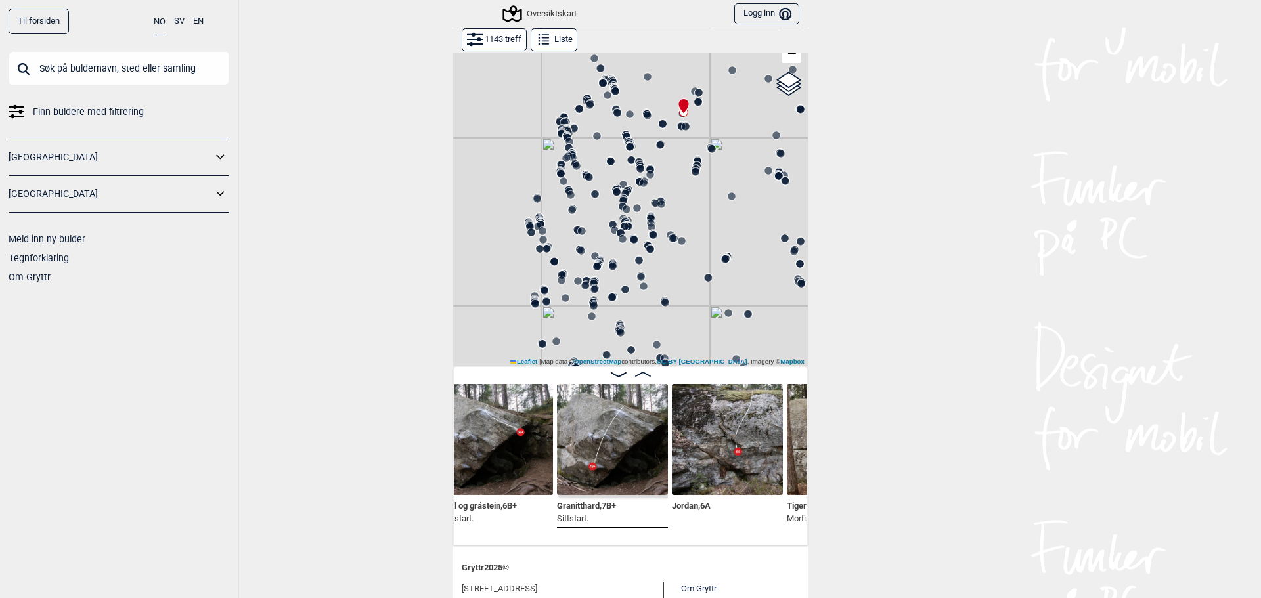
drag, startPoint x: 718, startPoint y: 232, endPoint x: 673, endPoint y: 192, distance: 60.5
click at [673, 192] on div "Gol [GEOGRAPHIC_DATA] Kolomoen [GEOGRAPHIC_DATA] [GEOGRAPHIC_DATA][PERSON_NAME]…" at bounding box center [630, 183] width 355 height 366
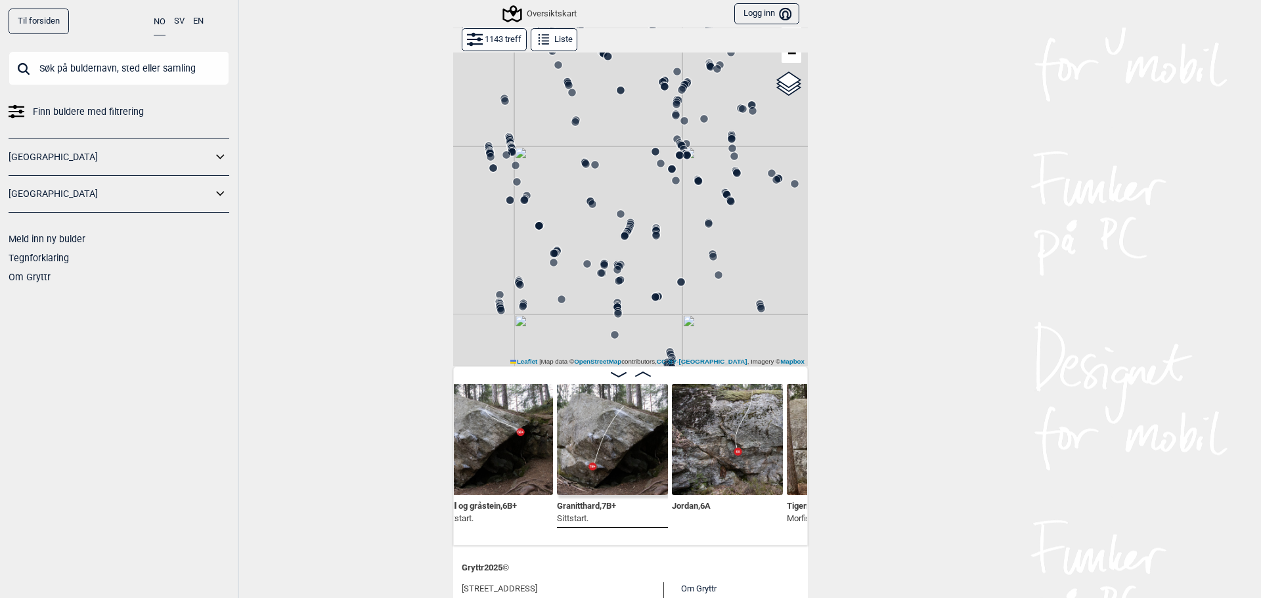
drag, startPoint x: 603, startPoint y: 318, endPoint x: 678, endPoint y: 310, distance: 74.7
click at [678, 310] on div "Gol [GEOGRAPHIC_DATA] Kolomoen [GEOGRAPHIC_DATA] [GEOGRAPHIC_DATA][PERSON_NAME]…" at bounding box center [630, 183] width 355 height 366
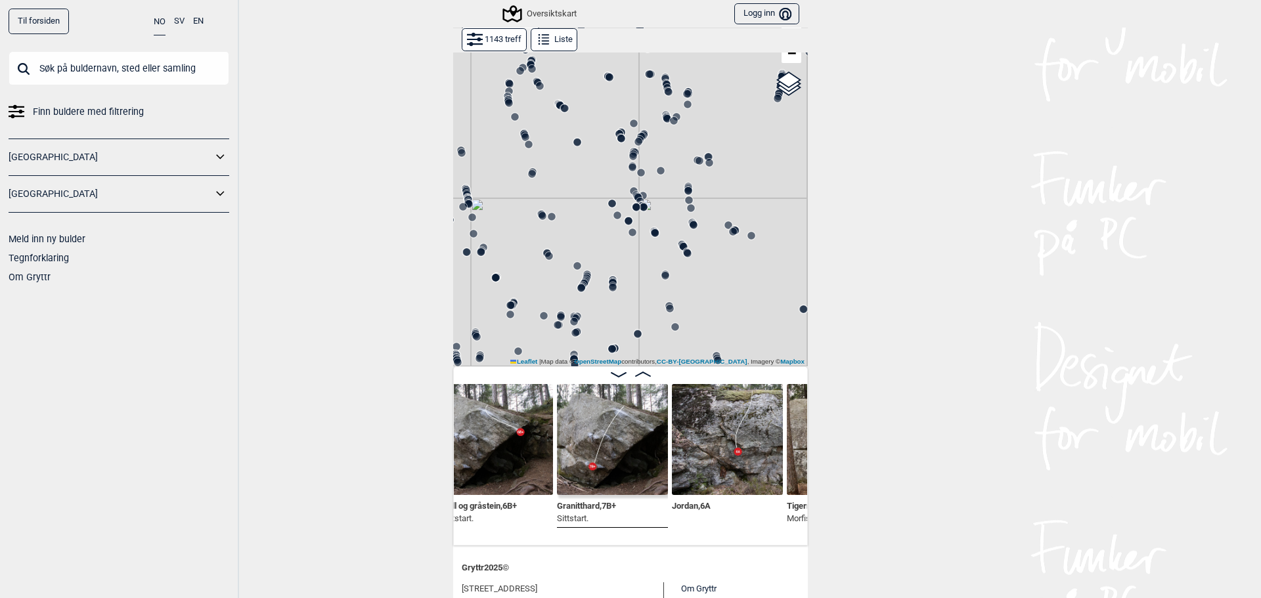
drag, startPoint x: 737, startPoint y: 258, endPoint x: 658, endPoint y: 349, distance: 121.0
click at [658, 349] on div "Gol [GEOGRAPHIC_DATA] Kolomoen [GEOGRAPHIC_DATA] [GEOGRAPHIC_DATA][PERSON_NAME]…" at bounding box center [630, 183] width 355 height 366
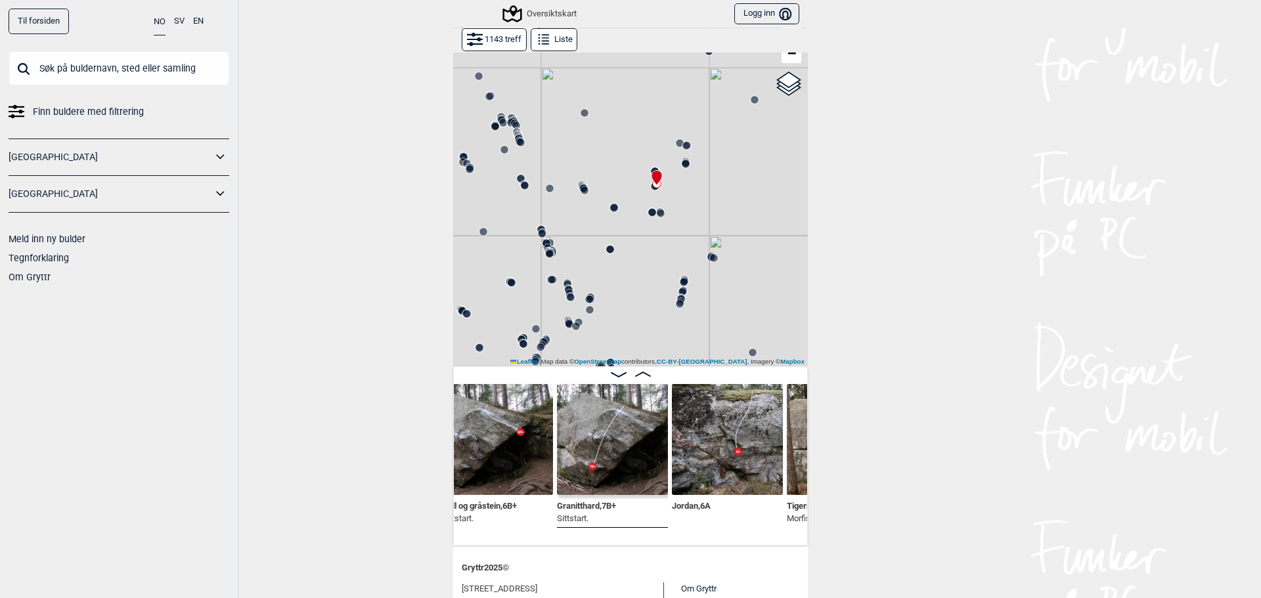
drag, startPoint x: 668, startPoint y: 255, endPoint x: 641, endPoint y: 344, distance: 92.8
click at [641, 344] on div "Gol [GEOGRAPHIC_DATA] Kolomoen [GEOGRAPHIC_DATA] [GEOGRAPHIC_DATA][PERSON_NAME]…" at bounding box center [630, 183] width 355 height 366
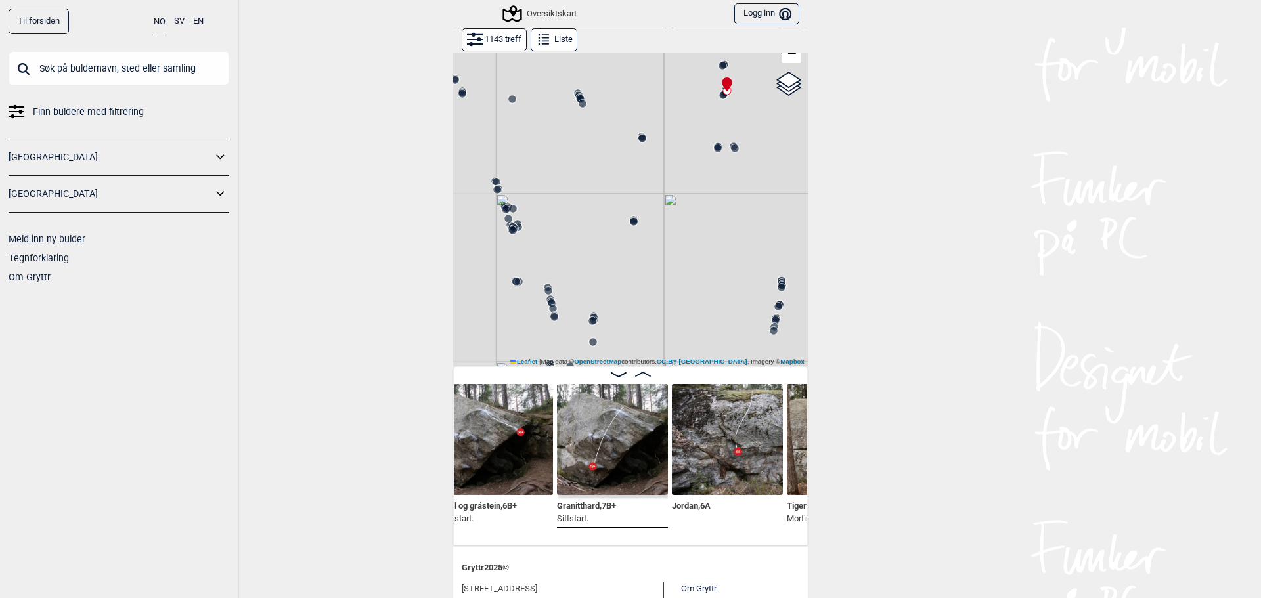
drag, startPoint x: 661, startPoint y: 286, endPoint x: 722, endPoint y: 159, distance: 141.3
click at [721, 161] on div "Gol [GEOGRAPHIC_DATA] Kolomoen [GEOGRAPHIC_DATA] [GEOGRAPHIC_DATA][PERSON_NAME]…" at bounding box center [630, 183] width 355 height 366
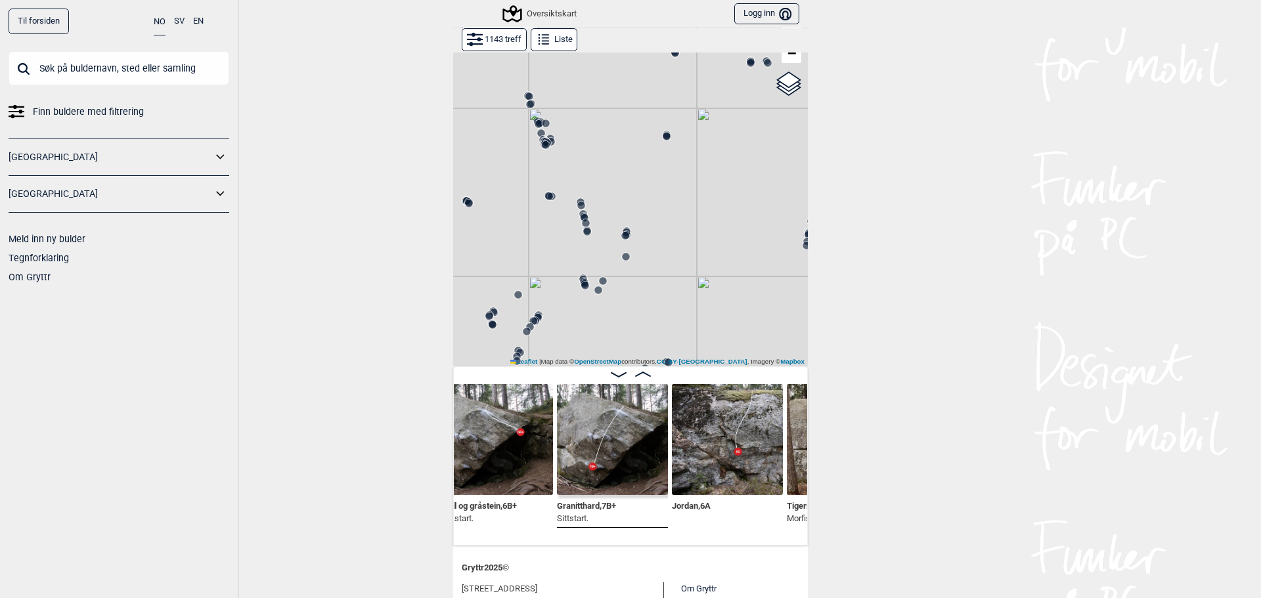
click at [629, 374] on div at bounding box center [630, 374] width 353 height 11
click at [635, 373] on icon at bounding box center [643, 374] width 16 height 5
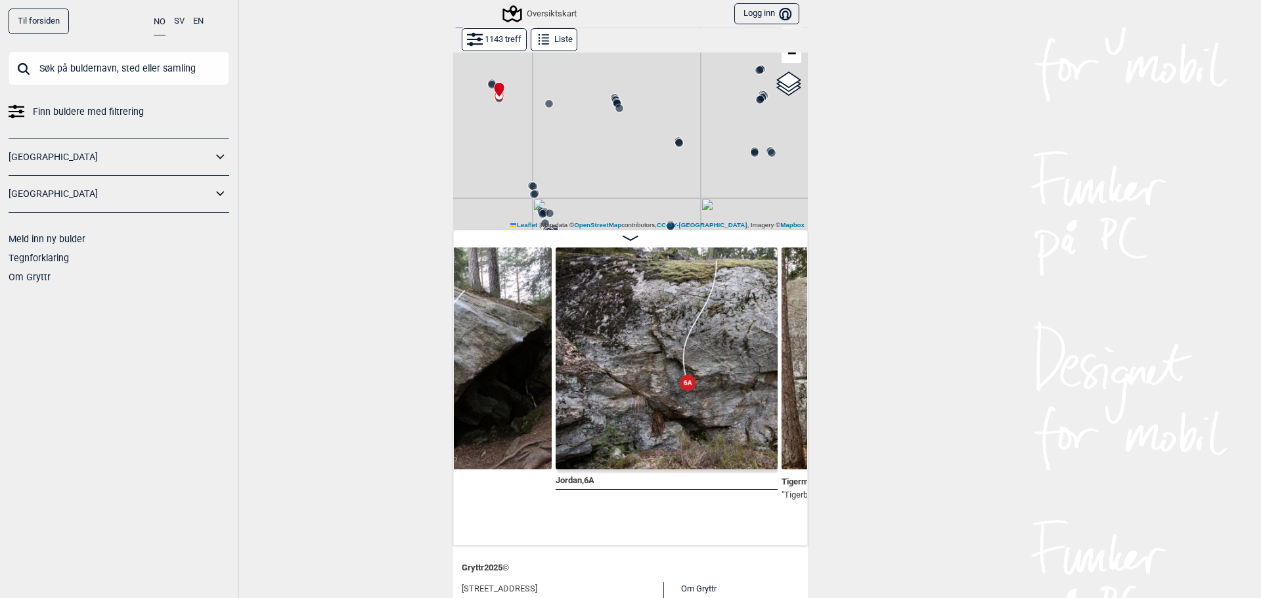
scroll to position [0, 10464]
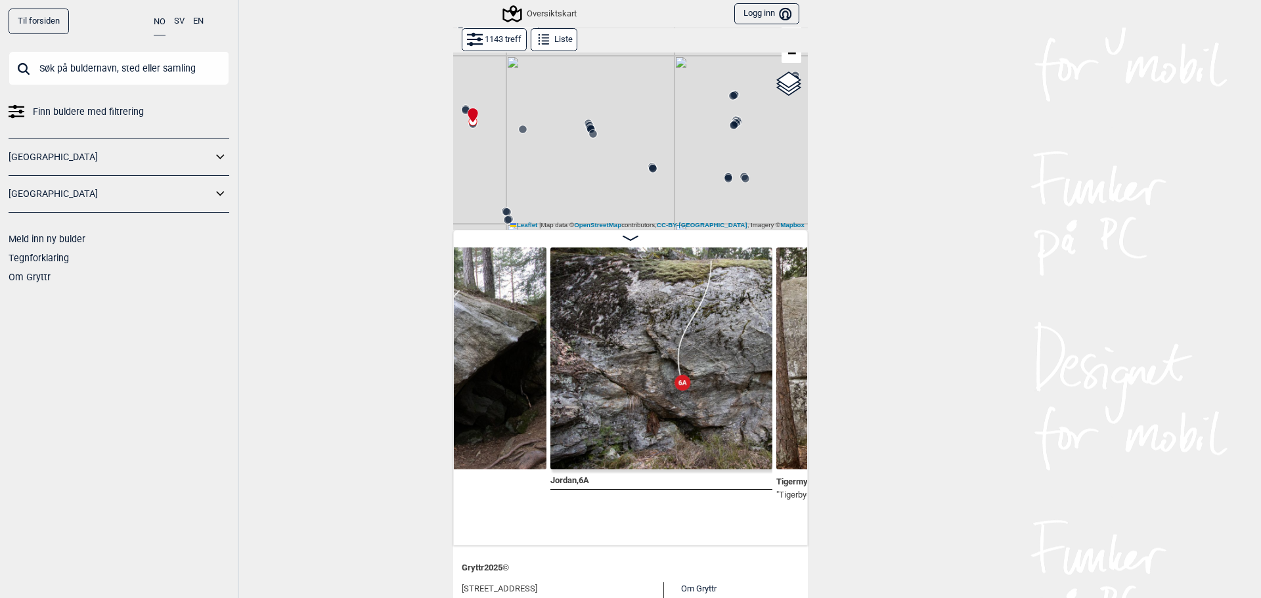
drag, startPoint x: 783, startPoint y: 106, endPoint x: 704, endPoint y: 185, distance: 111.4
click at [704, 185] on div "Gol [GEOGRAPHIC_DATA] Kolomoen [GEOGRAPHIC_DATA] [GEOGRAPHIC_DATA][PERSON_NAME]…" at bounding box center [630, 115] width 355 height 230
click at [630, 235] on icon at bounding box center [630, 237] width 16 height 5
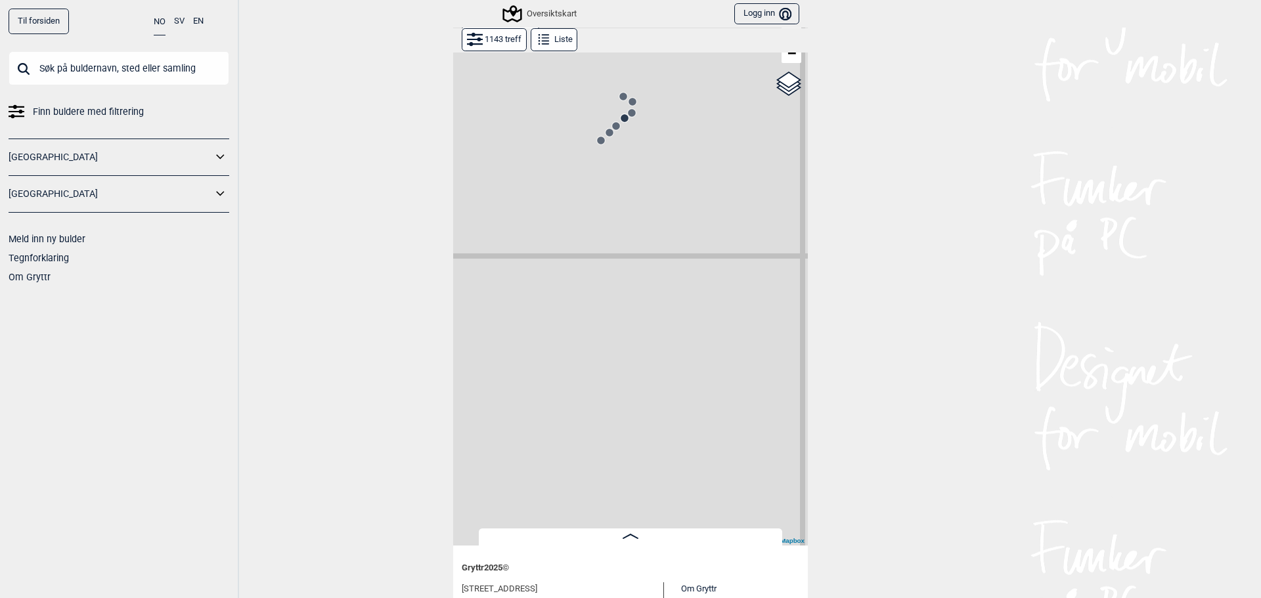
click at [619, 95] on circle at bounding box center [623, 97] width 8 height 8
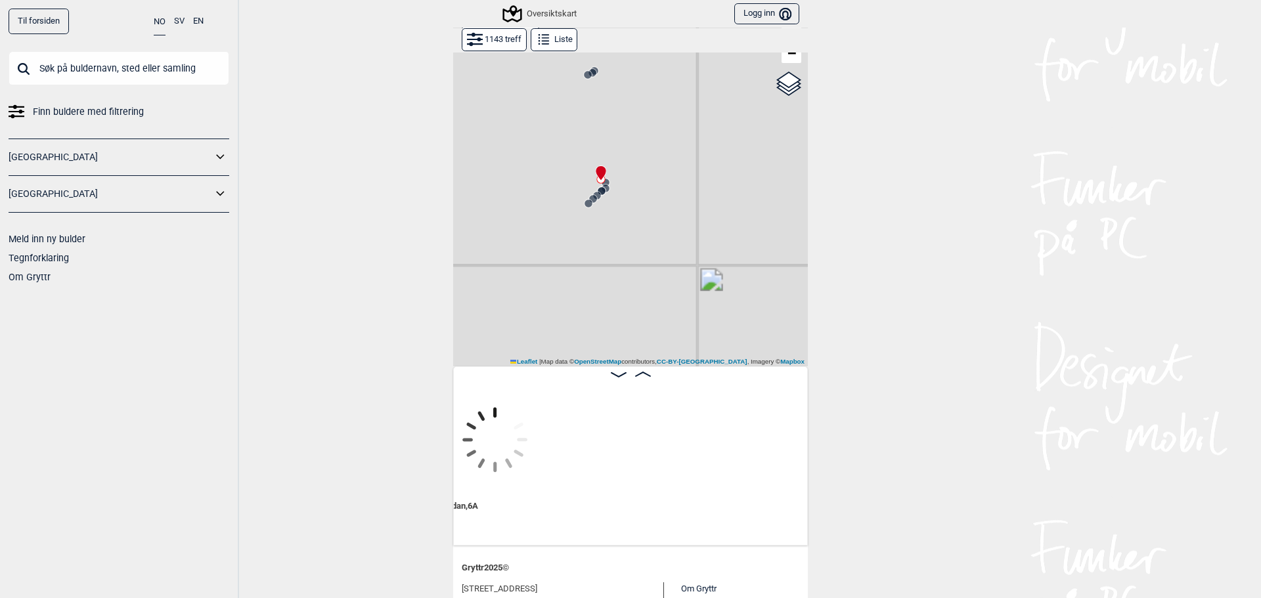
scroll to position [0, 10099]
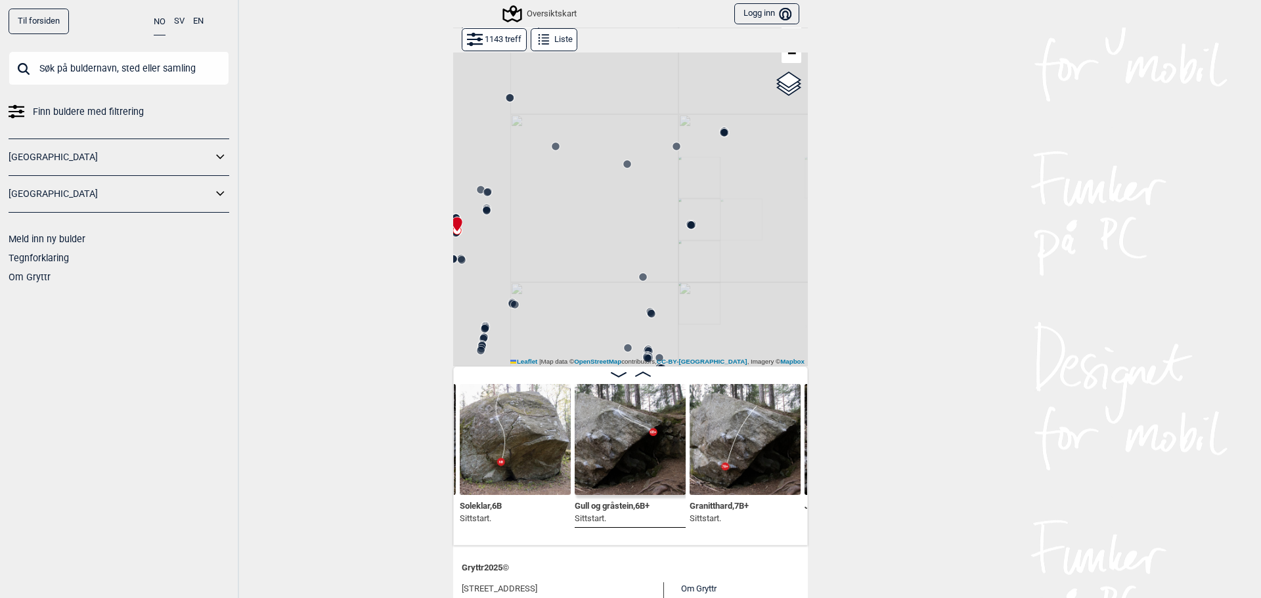
drag, startPoint x: 518, startPoint y: 260, endPoint x: 804, endPoint y: 234, distance: 286.8
click at [804, 234] on div "Til forsiden NO SV EN Finn buldere med filtrering [GEOGRAPHIC_DATA] [GEOGRAPHIC…" at bounding box center [630, 299] width 1261 height 598
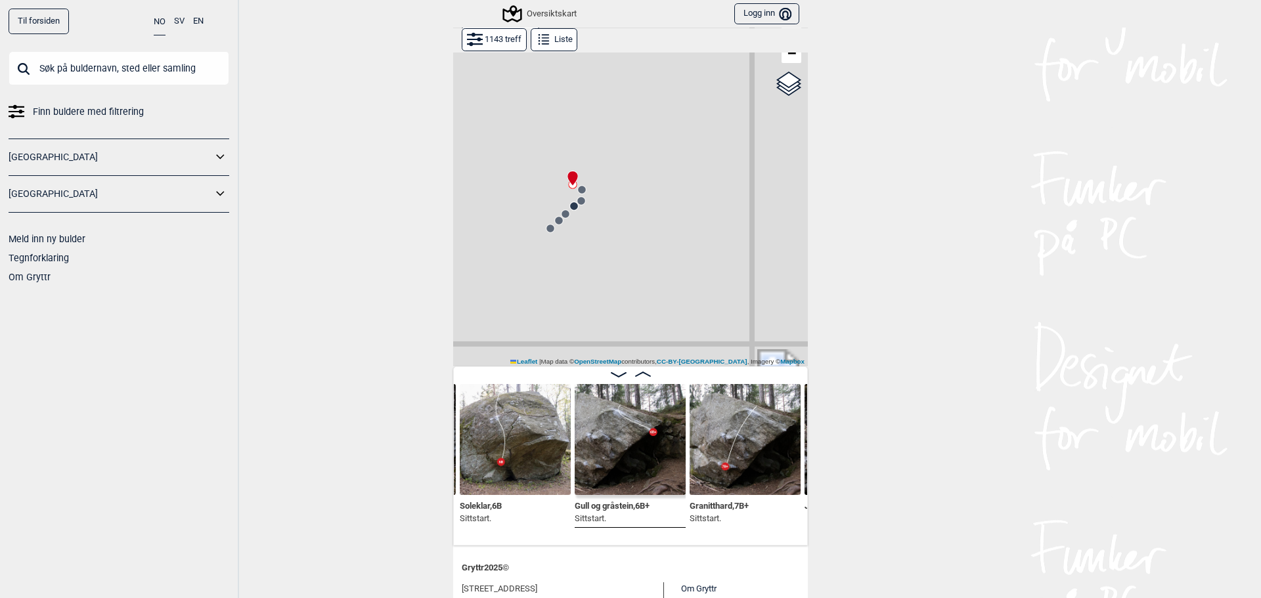
click at [580, 190] on circle at bounding box center [582, 190] width 8 height 8
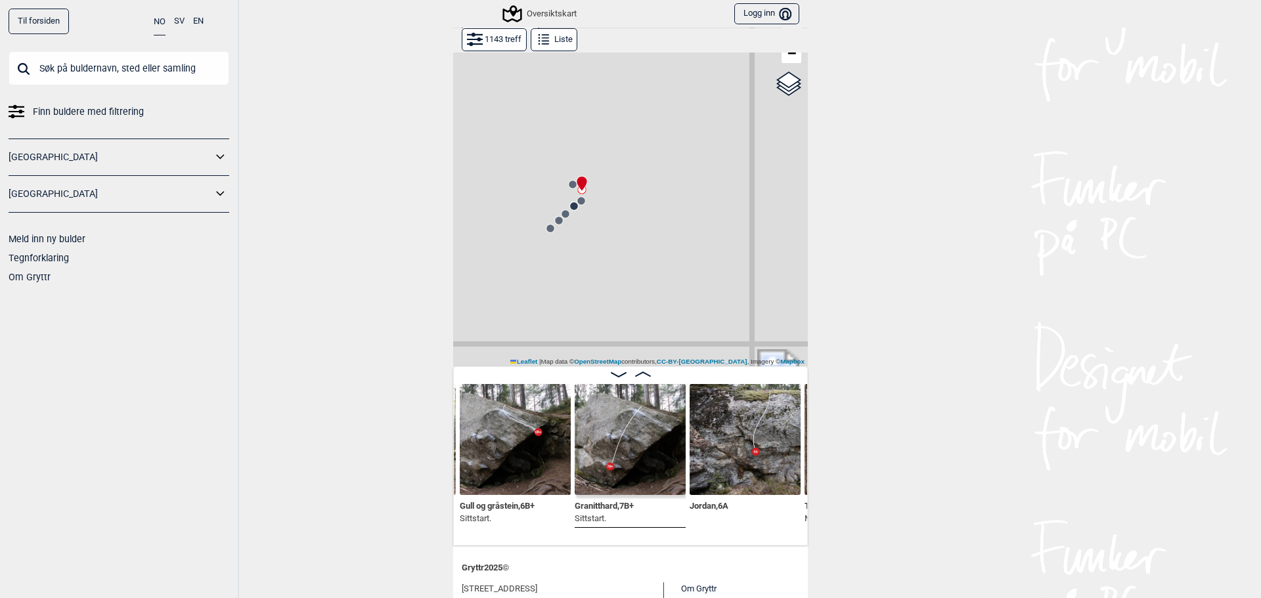
click at [577, 204] on circle at bounding box center [581, 201] width 8 height 8
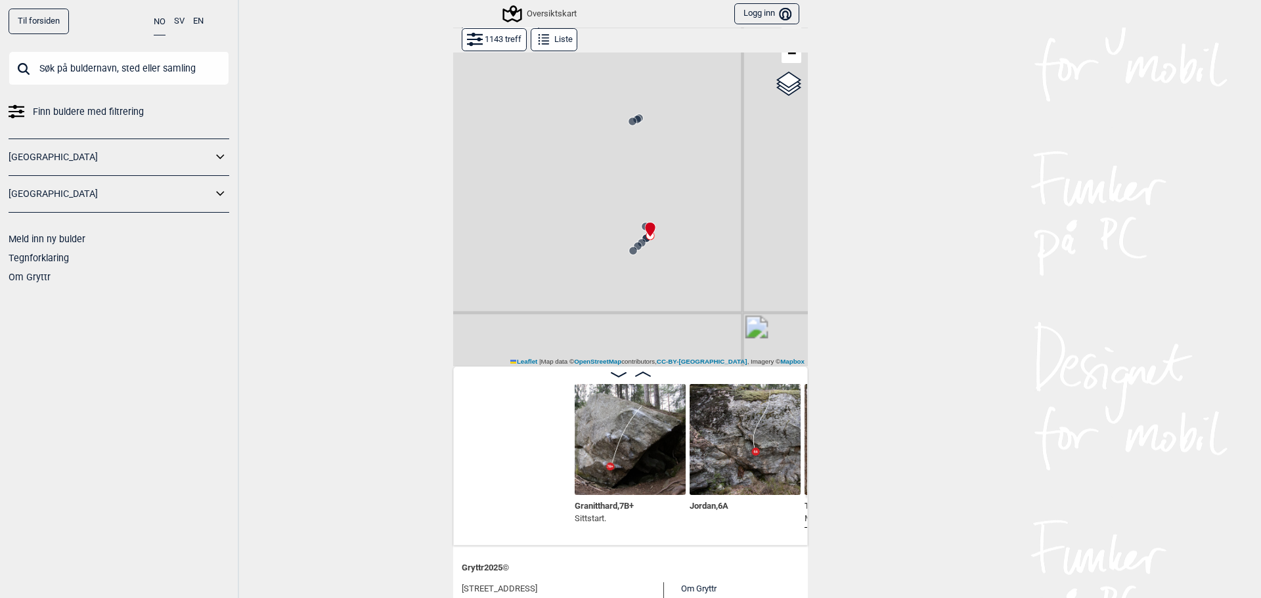
scroll to position [0, 10444]
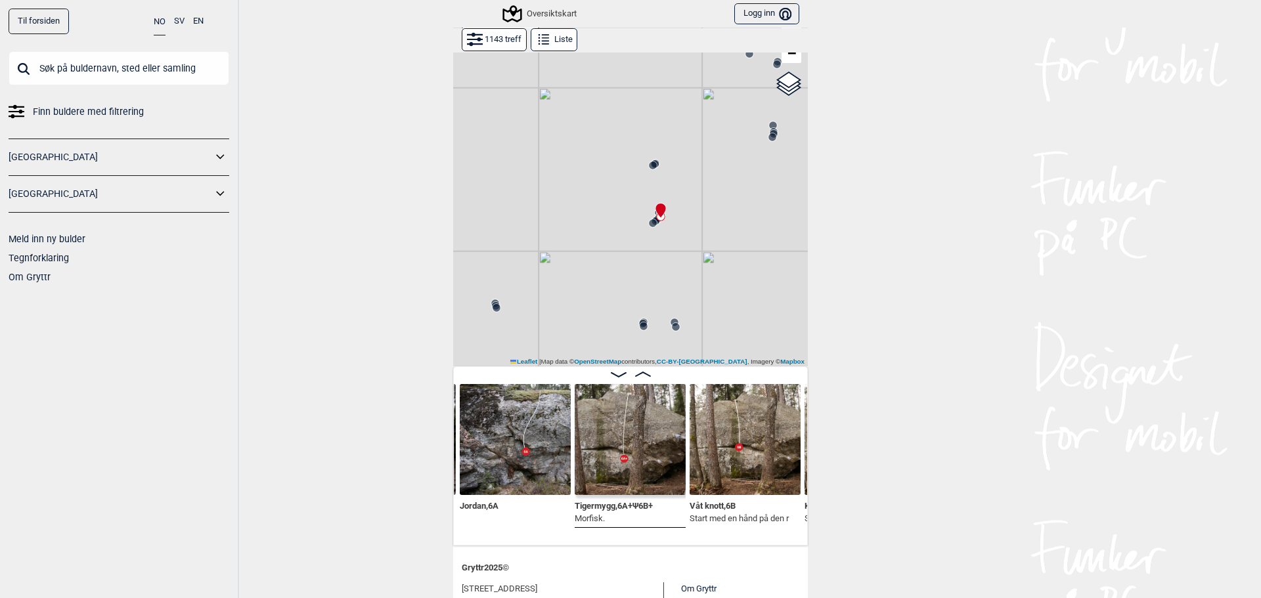
drag, startPoint x: 741, startPoint y: 269, endPoint x: 499, endPoint y: 223, distance: 246.6
click at [499, 223] on div "Gol [GEOGRAPHIC_DATA] Kolomoen [GEOGRAPHIC_DATA] [GEOGRAPHIC_DATA][PERSON_NAME]…" at bounding box center [630, 183] width 355 height 366
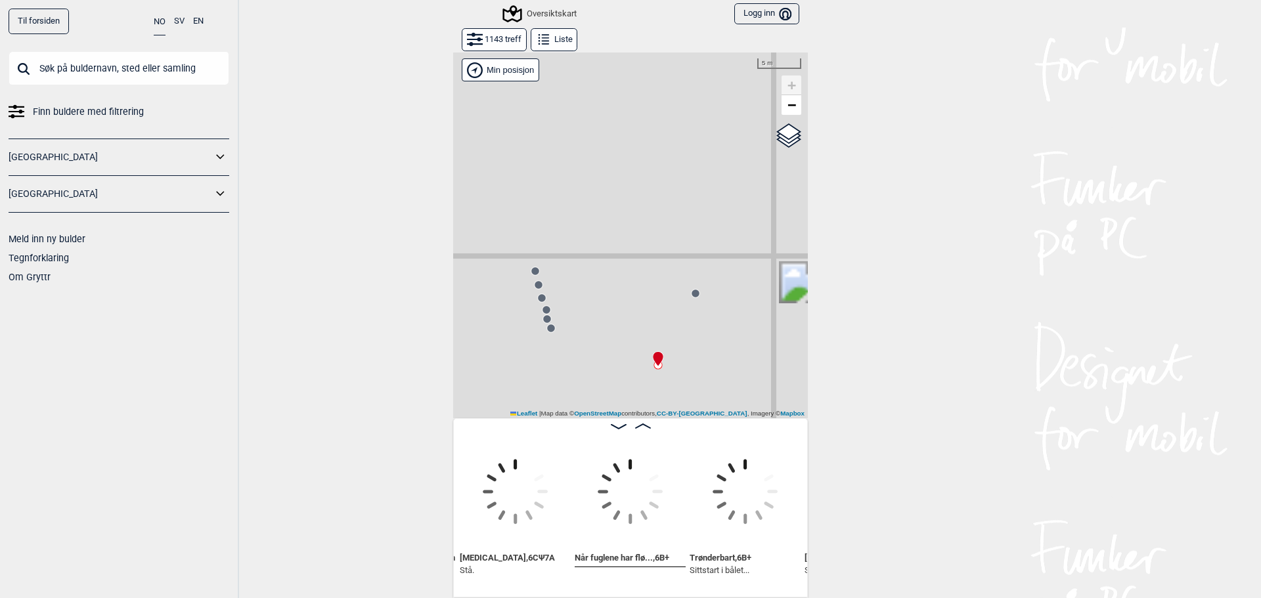
scroll to position [52, 0]
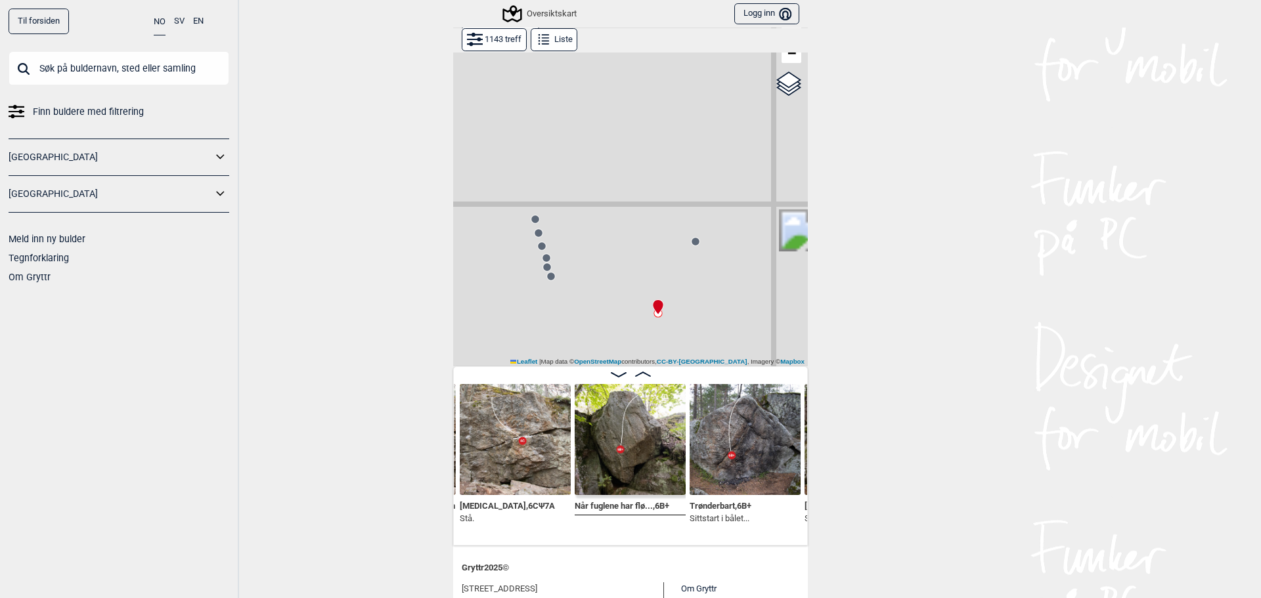
click at [548, 278] on circle at bounding box center [551, 276] width 8 height 8
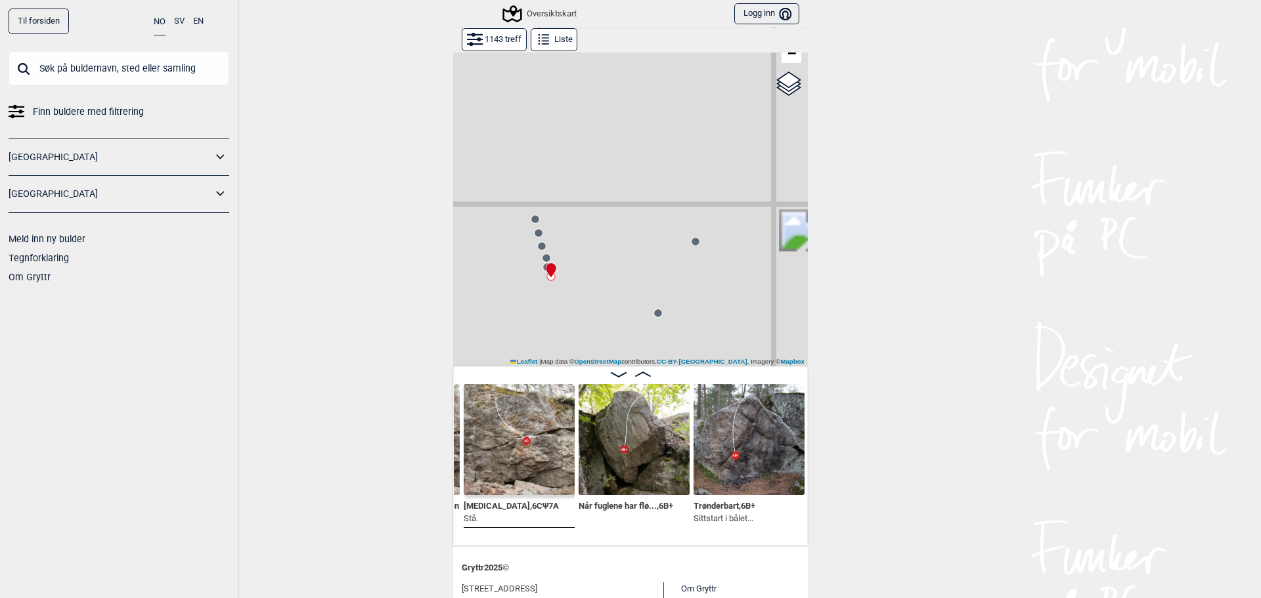
scroll to position [0, 31229]
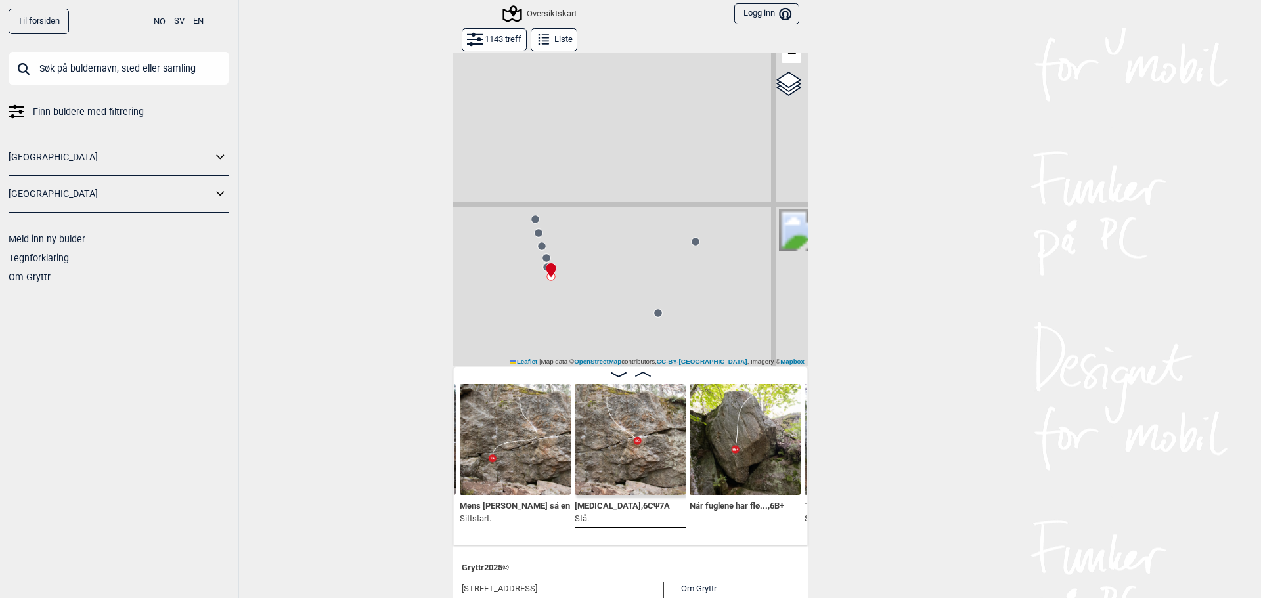
click at [531, 222] on circle at bounding box center [535, 219] width 8 height 8
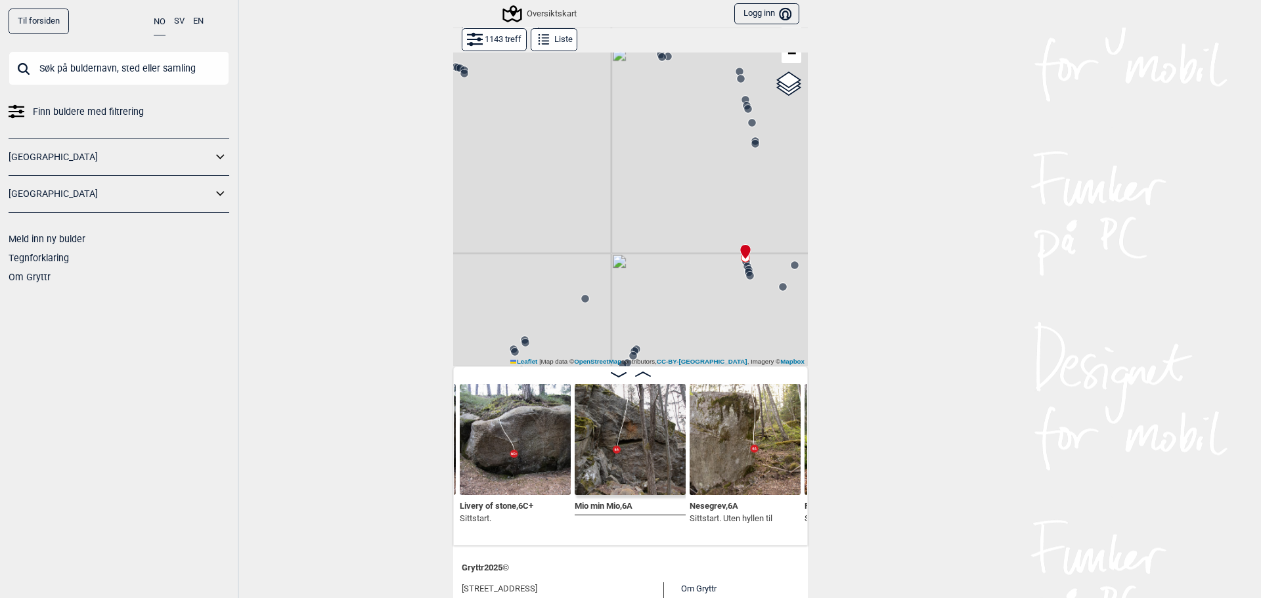
drag, startPoint x: 661, startPoint y: 264, endPoint x: 401, endPoint y: 222, distance: 264.0
click at [378, 223] on div "Til forsiden NO SV EN Finn buldere med filtrering [GEOGRAPHIC_DATA] [GEOGRAPHIC…" at bounding box center [630, 299] width 1261 height 598
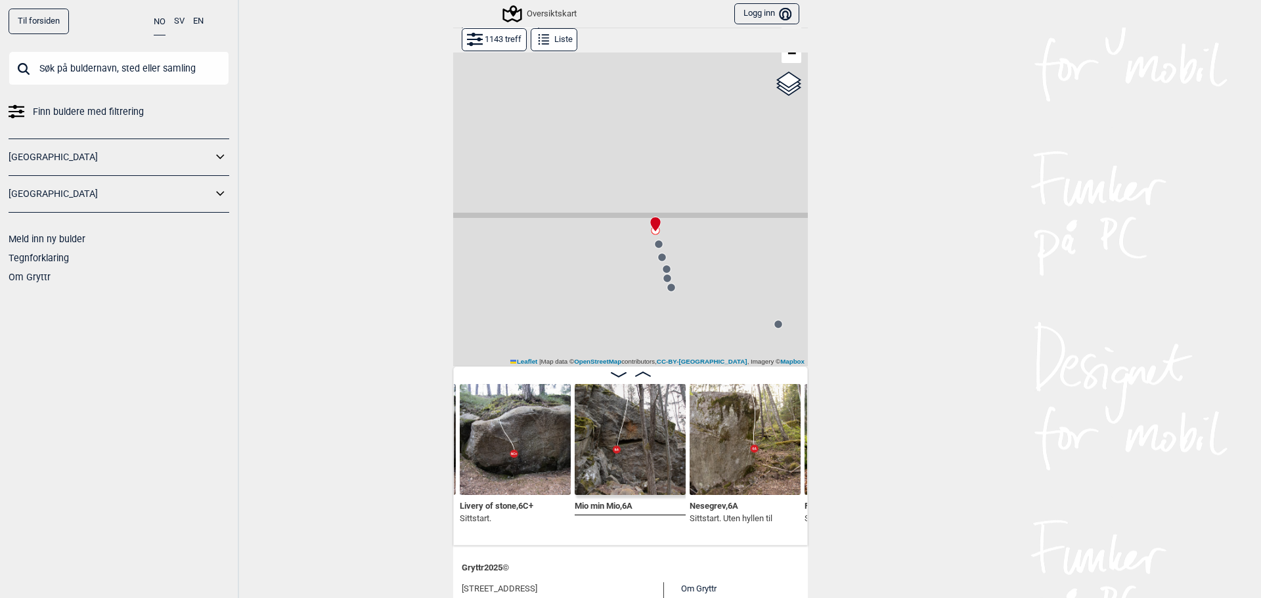
click at [655, 246] on circle at bounding box center [659, 244] width 8 height 8
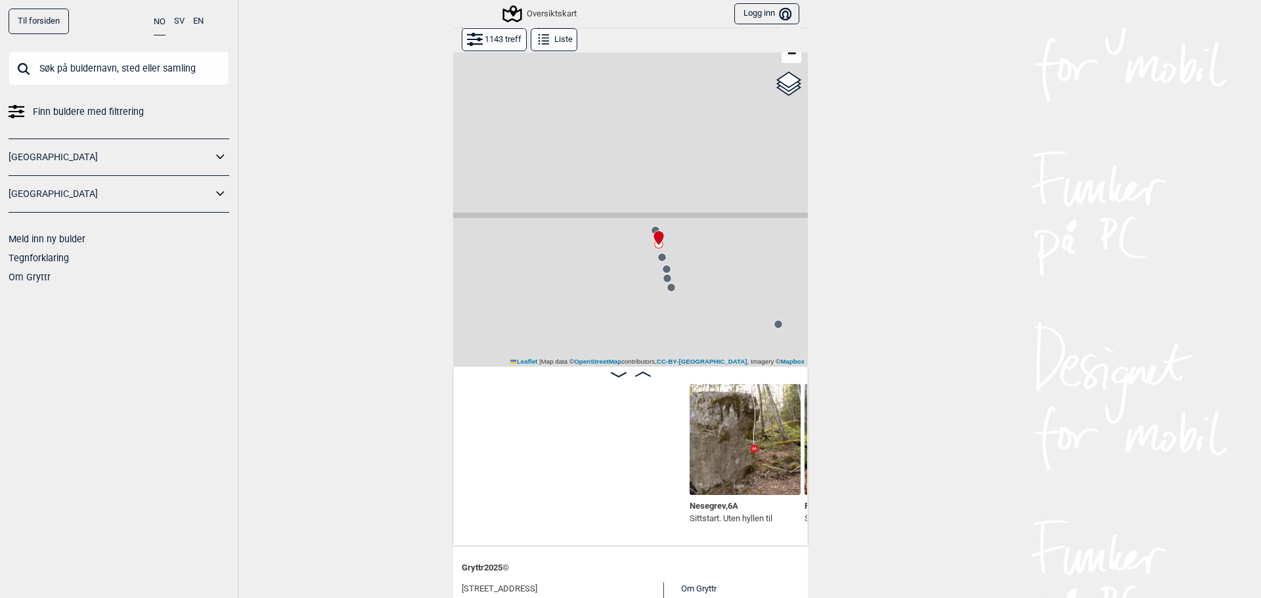
scroll to position [0, 30444]
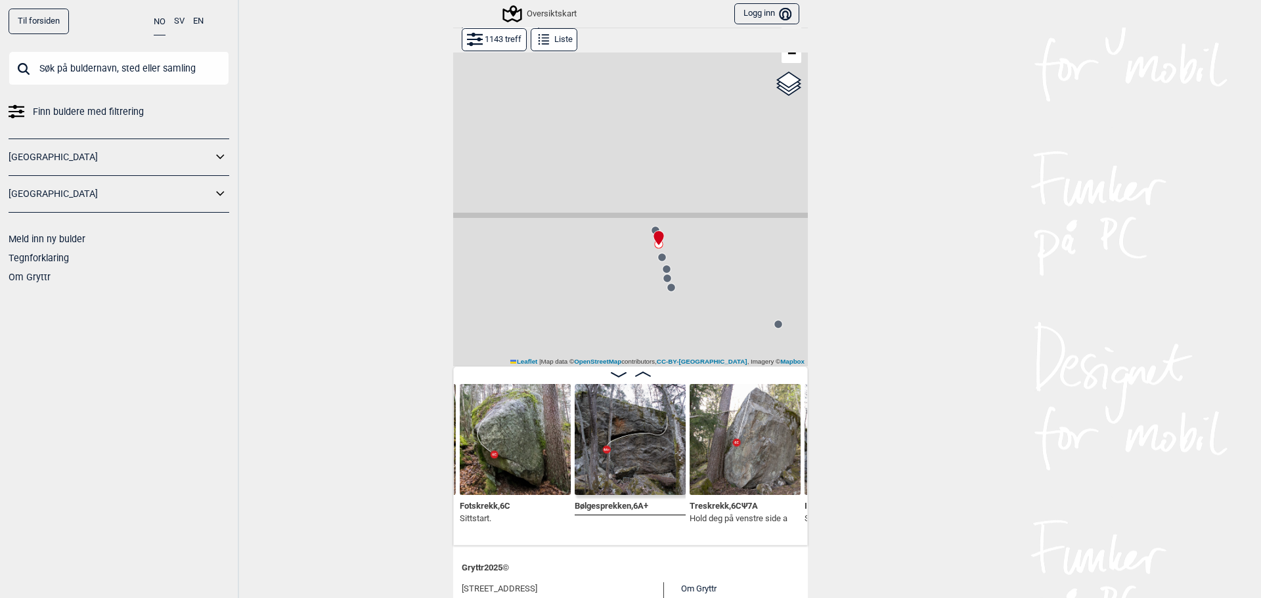
click at [658, 257] on circle at bounding box center [662, 257] width 8 height 8
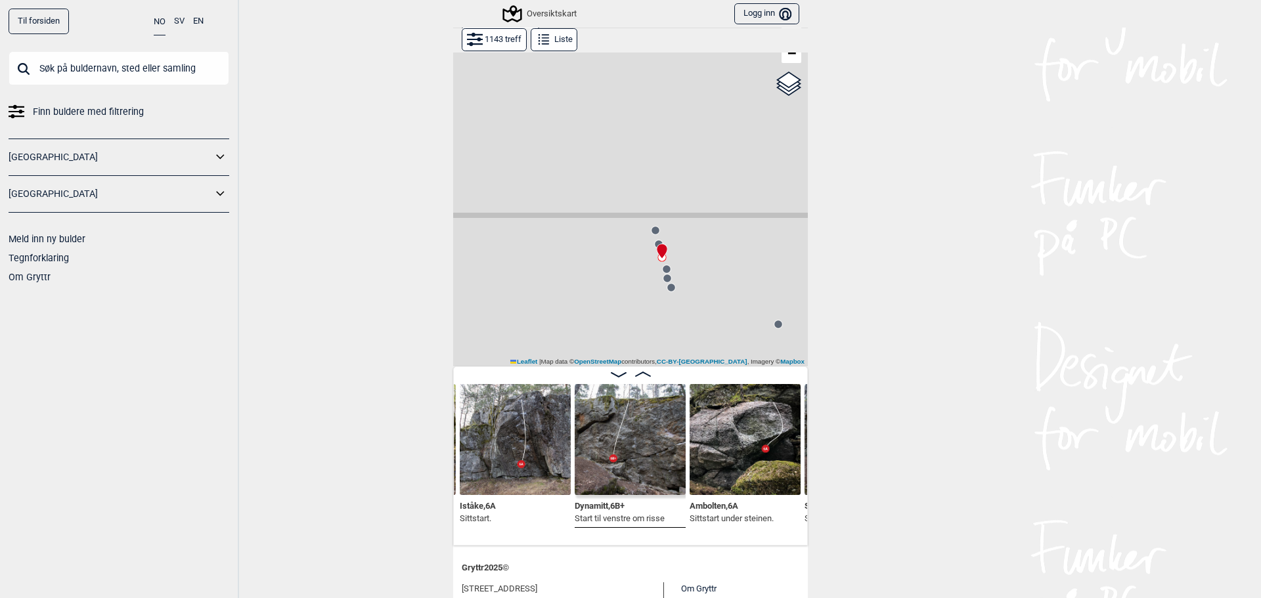
click at [662, 269] on circle at bounding box center [666, 269] width 8 height 8
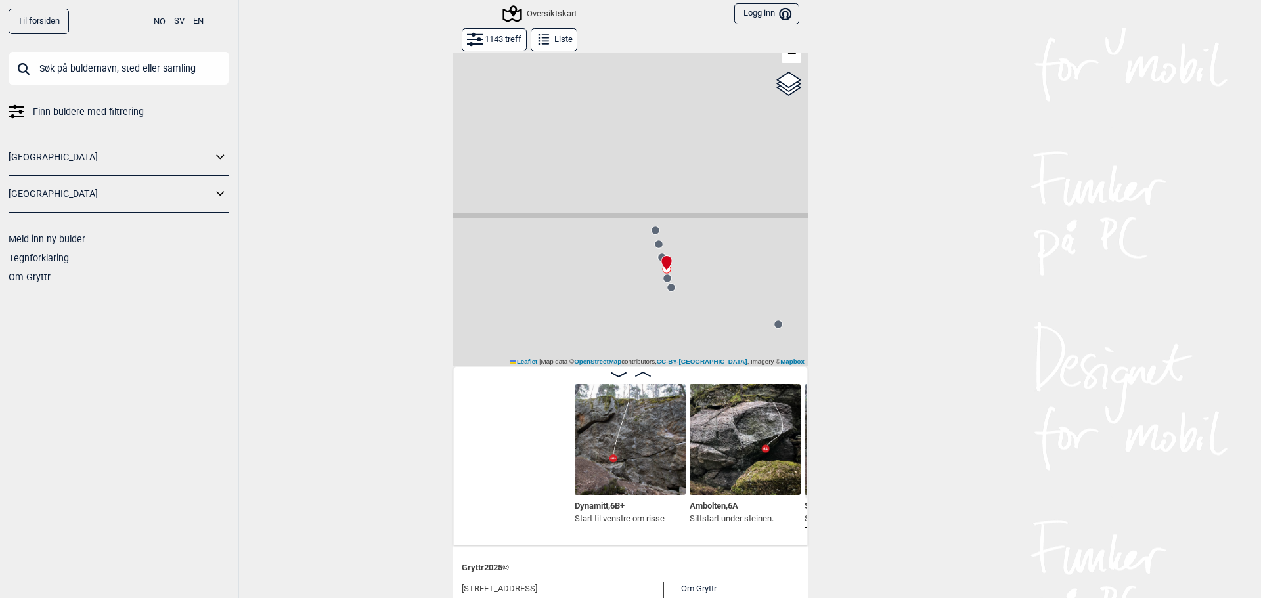
scroll to position [0, 31018]
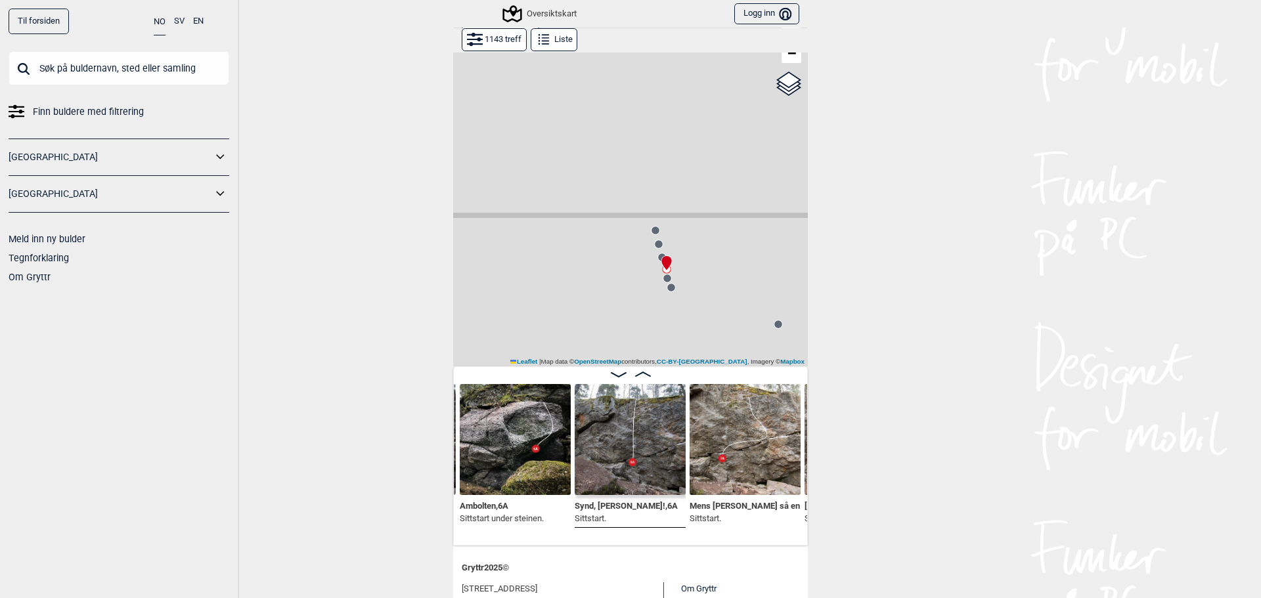
click at [664, 281] on circle at bounding box center [667, 278] width 8 height 8
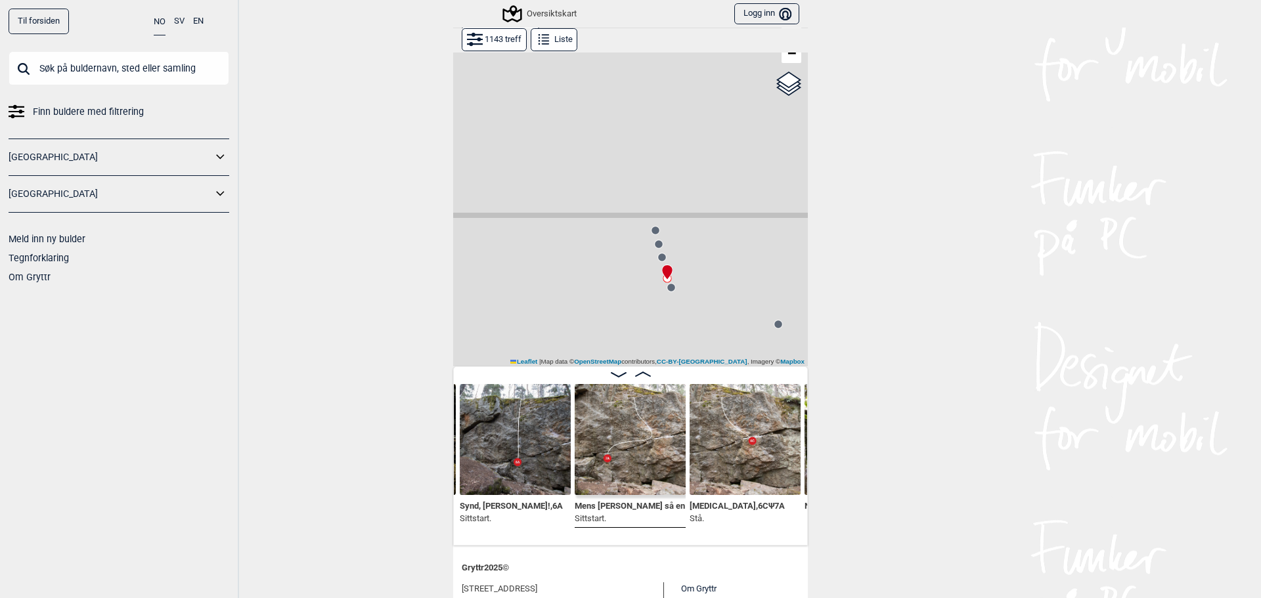
click at [668, 290] on circle at bounding box center [671, 288] width 8 height 8
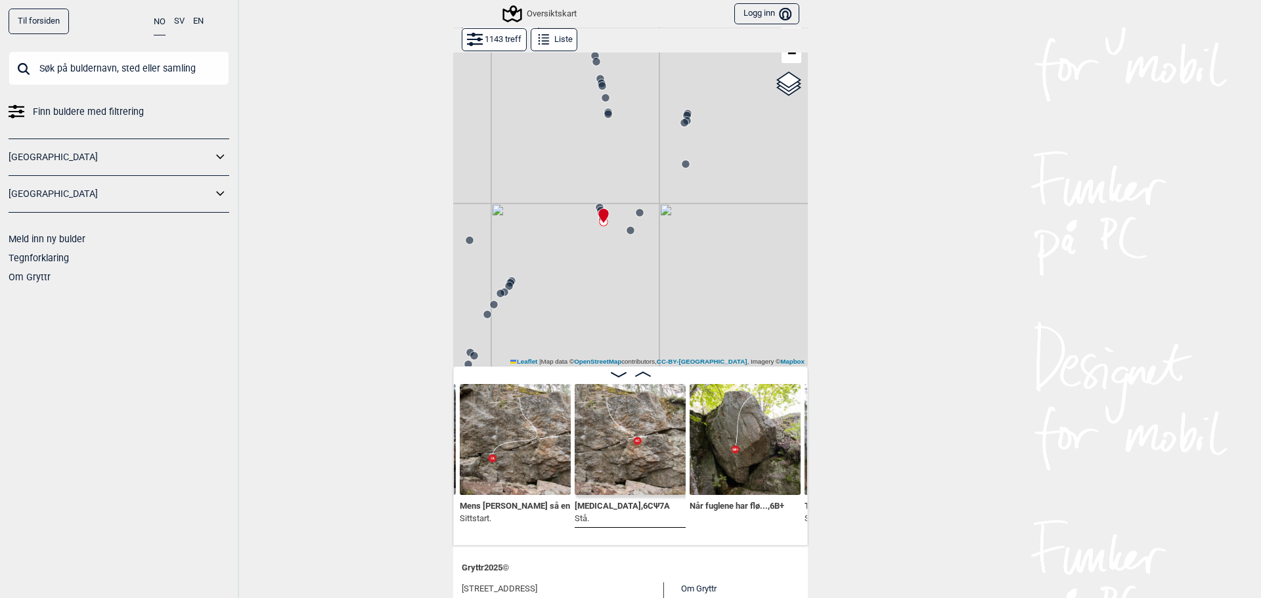
drag, startPoint x: 618, startPoint y: 203, endPoint x: 609, endPoint y: 198, distance: 10.6
click at [609, 198] on div "Gol [GEOGRAPHIC_DATA] Kolomoen [GEOGRAPHIC_DATA] [GEOGRAPHIC_DATA][PERSON_NAME]…" at bounding box center [630, 183] width 355 height 366
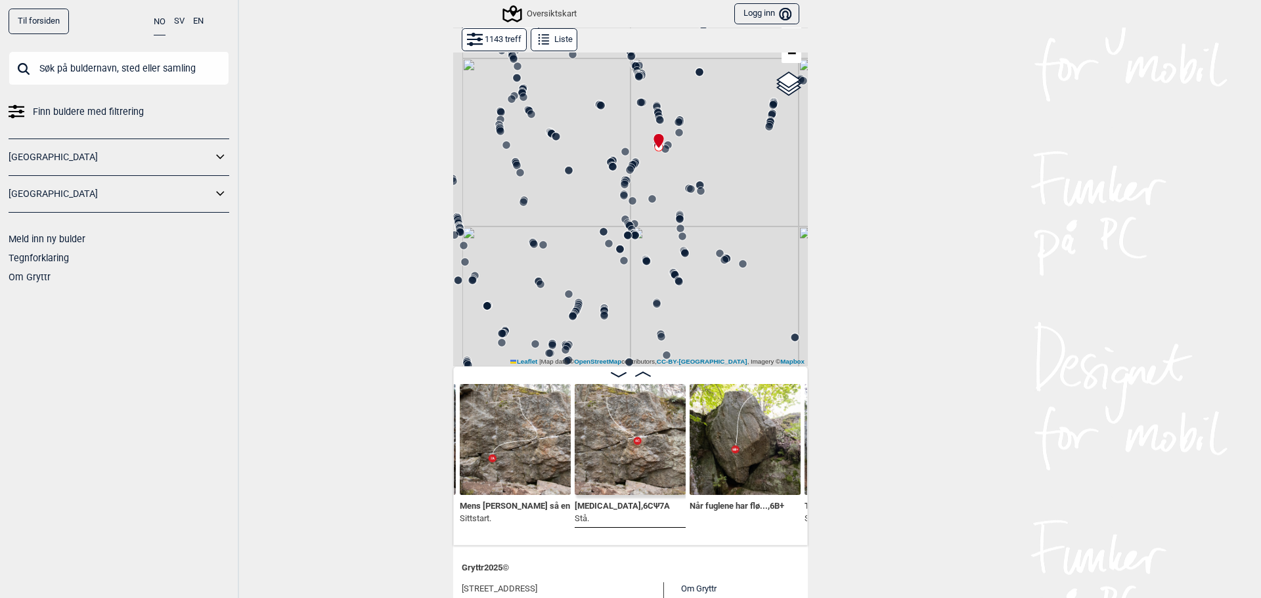
drag, startPoint x: 655, startPoint y: 202, endPoint x: 666, endPoint y: 135, distance: 67.1
click at [665, 136] on div "Gol [GEOGRAPHIC_DATA] Kolomoen [GEOGRAPHIC_DATA] [GEOGRAPHIC_DATA][PERSON_NAME]…" at bounding box center [630, 183] width 355 height 366
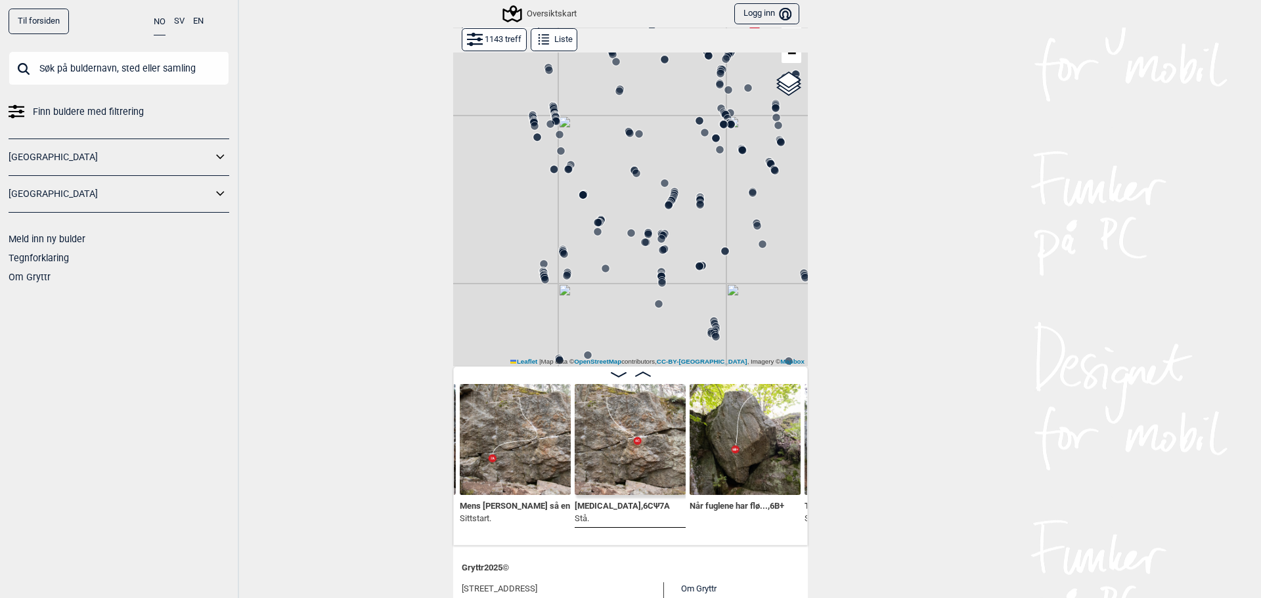
drag, startPoint x: 645, startPoint y: 245, endPoint x: 718, endPoint y: 198, distance: 87.4
click at [718, 198] on div "Gol [GEOGRAPHIC_DATA] Kolomoen [GEOGRAPHIC_DATA] [GEOGRAPHIC_DATA][PERSON_NAME]…" at bounding box center [630, 183] width 355 height 366
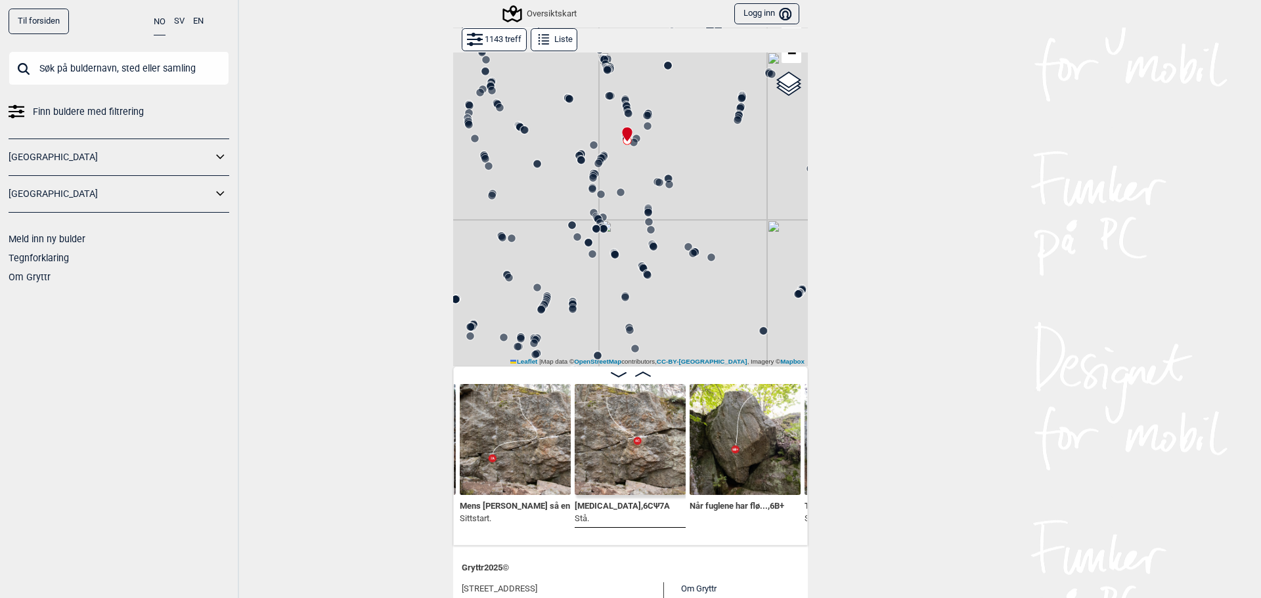
drag, startPoint x: 715, startPoint y: 178, endPoint x: 588, endPoint y: 282, distance: 164.7
click at [588, 282] on div "Gol [GEOGRAPHIC_DATA] Kolomoen [GEOGRAPHIC_DATA] [GEOGRAPHIC_DATA][PERSON_NAME]…" at bounding box center [630, 183] width 355 height 366
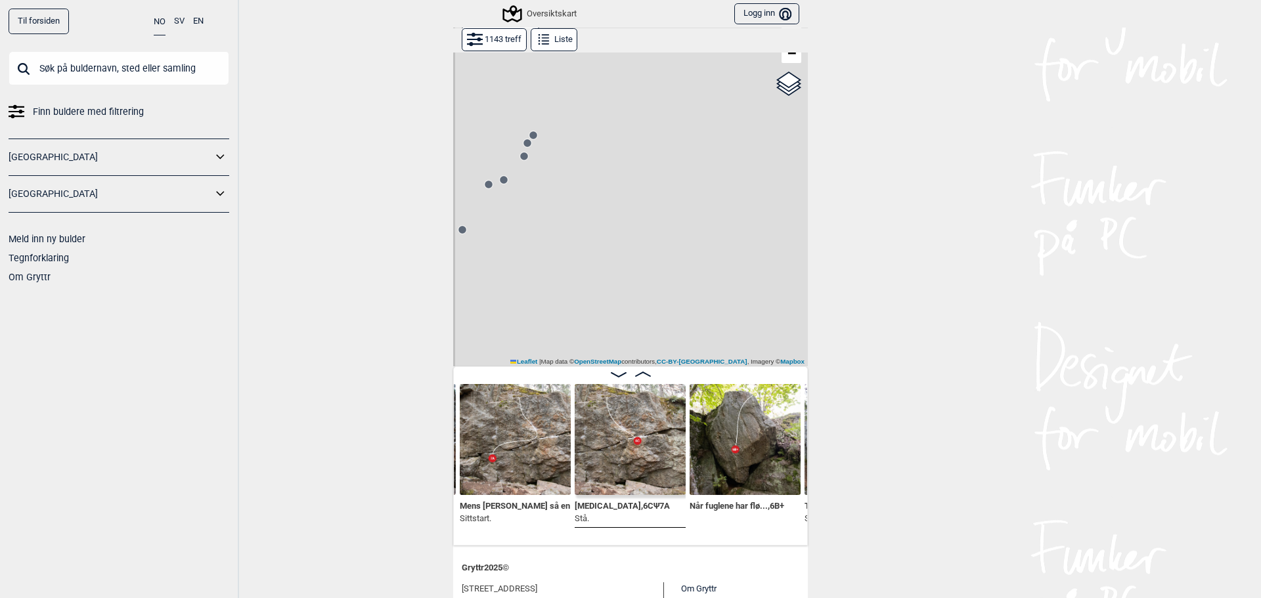
click at [529, 135] on circle at bounding box center [533, 135] width 8 height 8
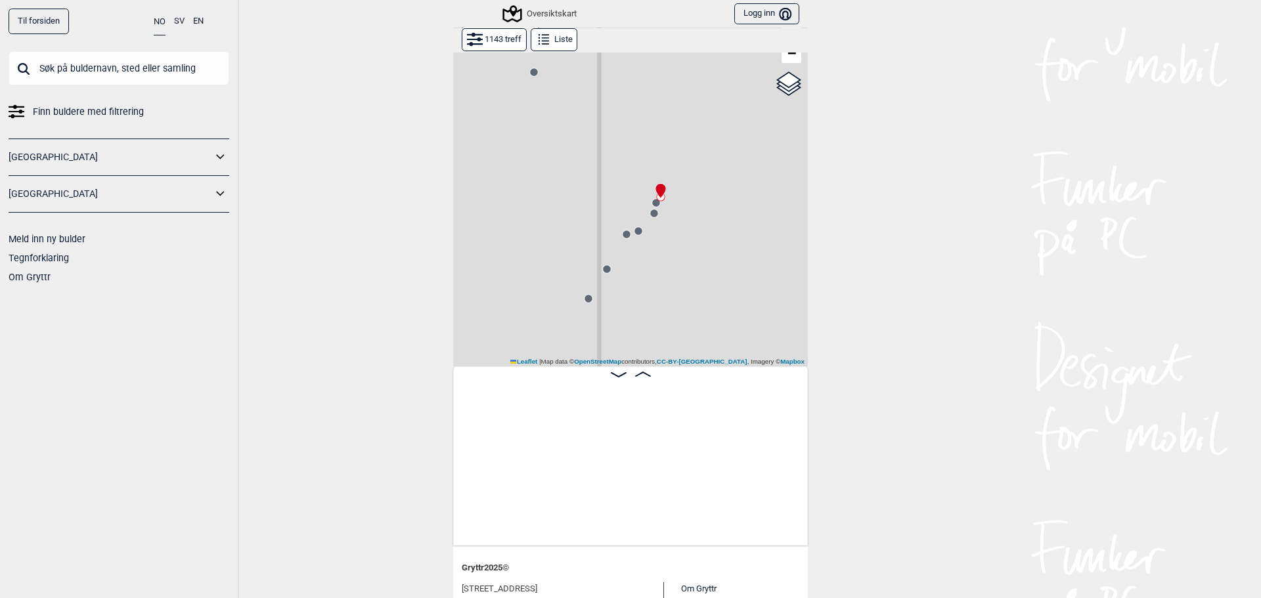
scroll to position [0, 32049]
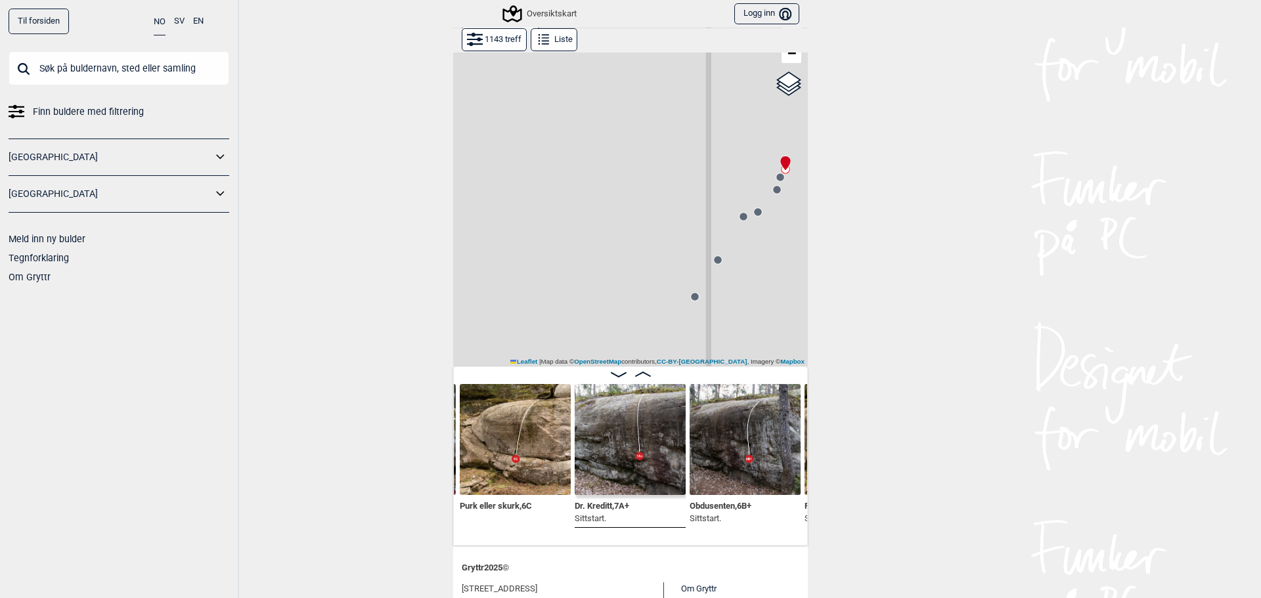
drag, startPoint x: 714, startPoint y: 248, endPoint x: 485, endPoint y: 142, distance: 253.2
click at [485, 142] on div "Gol [GEOGRAPHIC_DATA] Kolomoen [GEOGRAPHIC_DATA] [GEOGRAPHIC_DATA][PERSON_NAME]…" at bounding box center [630, 183] width 355 height 366
drag, startPoint x: 662, startPoint y: 197, endPoint x: 569, endPoint y: 196, distance: 92.6
click at [569, 196] on div "Gol [GEOGRAPHIC_DATA] Kolomoen [GEOGRAPHIC_DATA] [GEOGRAPHIC_DATA][PERSON_NAME]…" at bounding box center [630, 183] width 355 height 366
click at [667, 171] on circle at bounding box center [671, 171] width 8 height 8
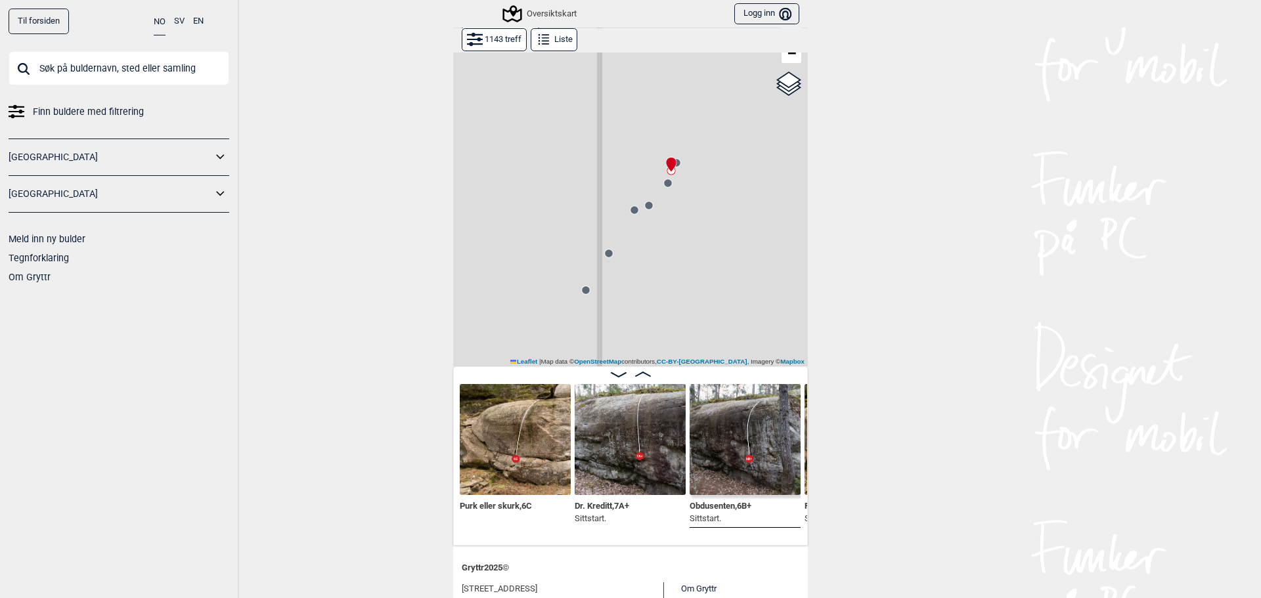
scroll to position [0, 32164]
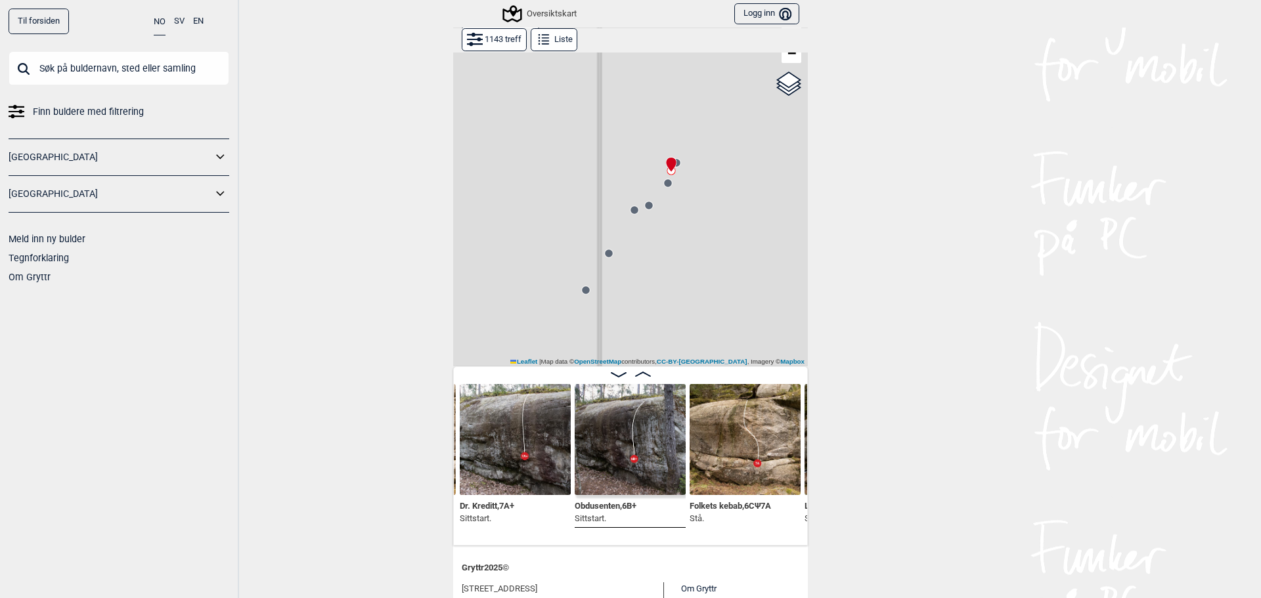
click at [664, 188] on div "Gol [GEOGRAPHIC_DATA] Kolomoen [GEOGRAPHIC_DATA] [GEOGRAPHIC_DATA][PERSON_NAME]…" at bounding box center [630, 183] width 355 height 366
click at [664, 183] on circle at bounding box center [668, 183] width 8 height 8
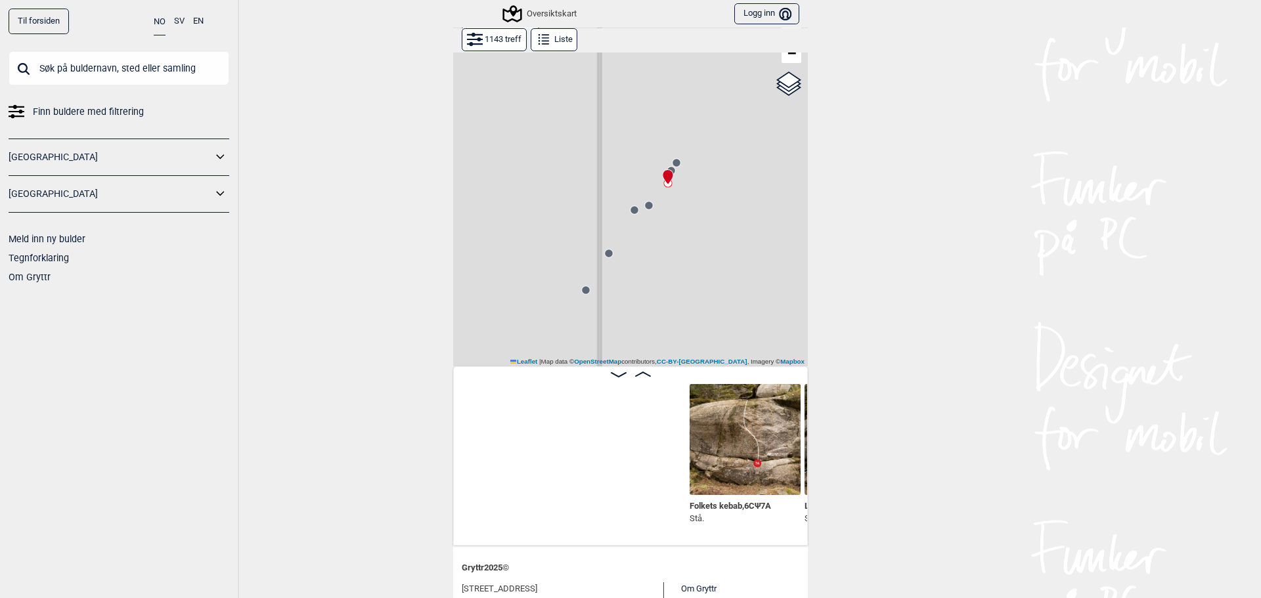
scroll to position [0, 32508]
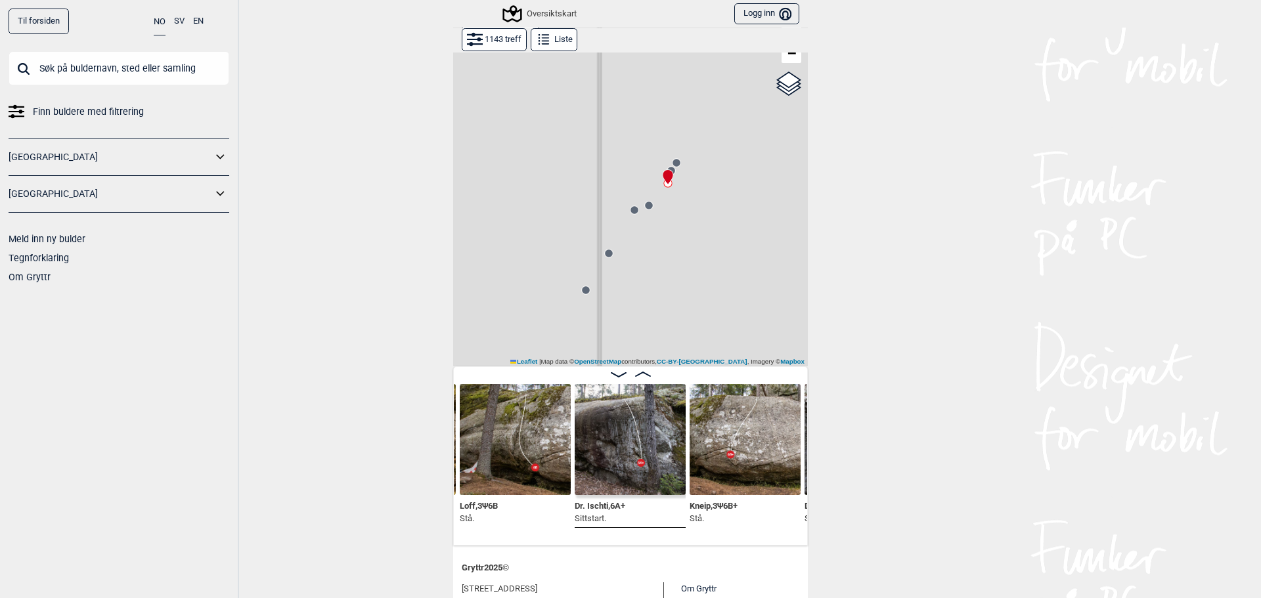
click at [646, 207] on circle at bounding box center [649, 206] width 8 height 8
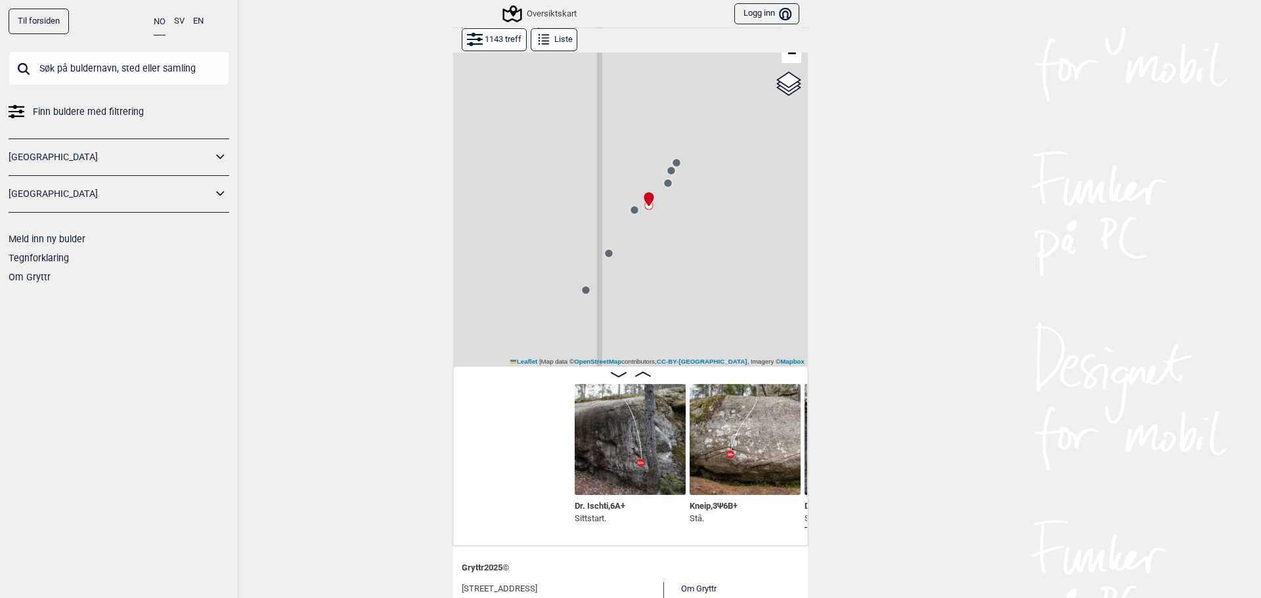
scroll to position [0, 32738]
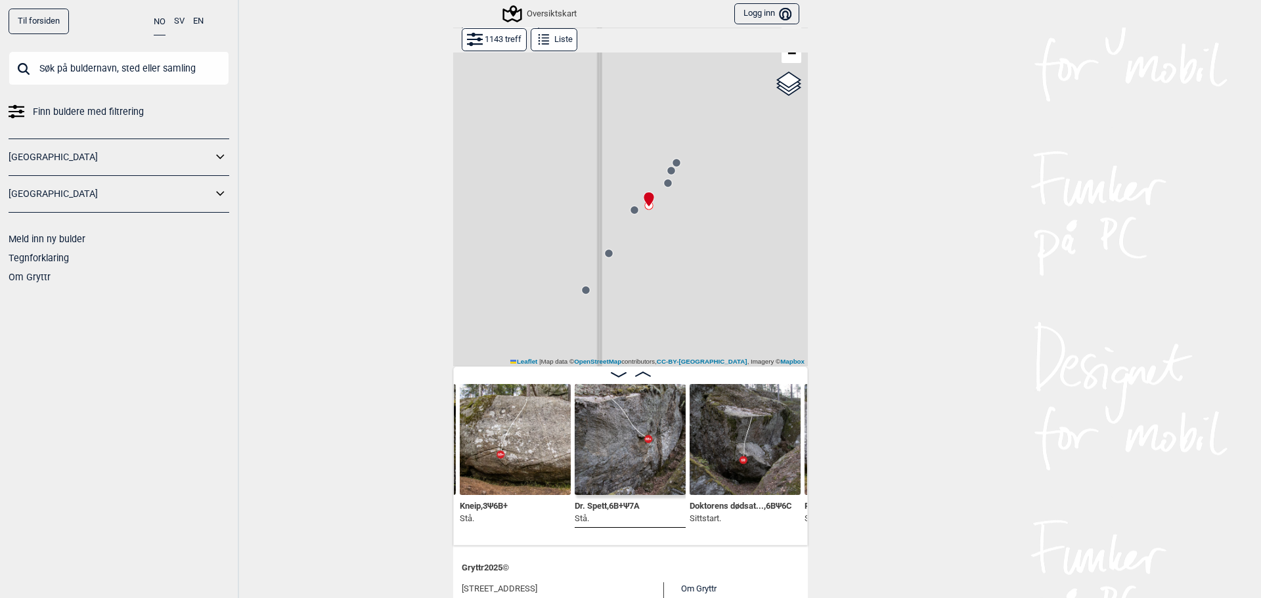
click at [630, 209] on circle at bounding box center [634, 210] width 8 height 8
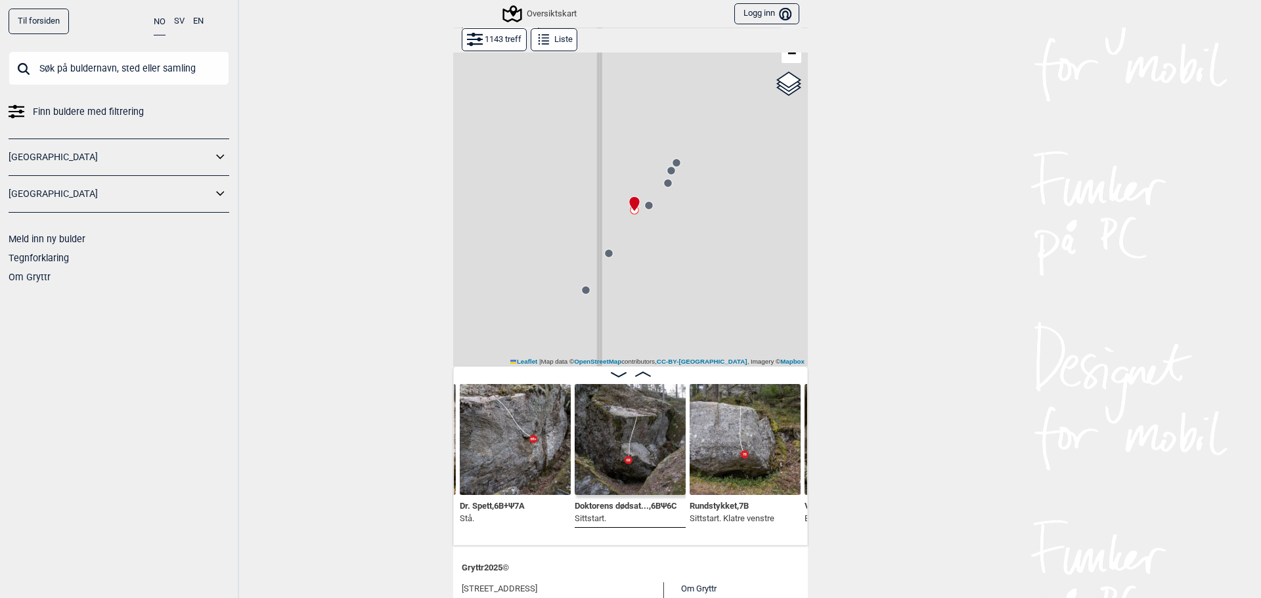
click at [605, 255] on circle at bounding box center [609, 253] width 8 height 8
